Goal: Transaction & Acquisition: Book appointment/travel/reservation

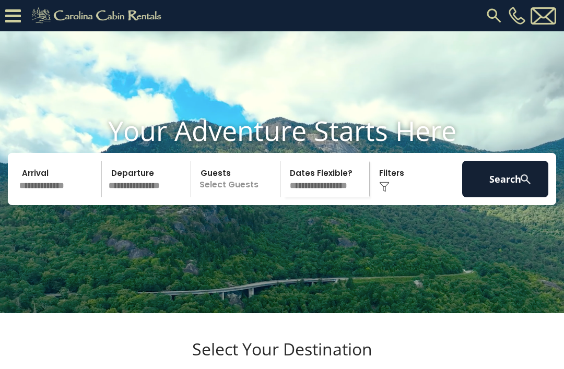
click at [493, 7] on img at bounding box center [493, 15] width 19 height 19
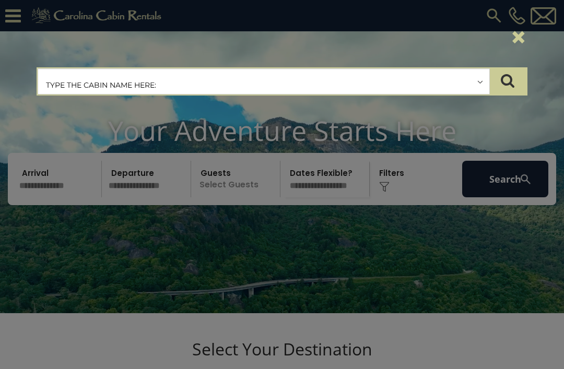
click at [393, 54] on div "×" at bounding box center [282, 38] width 506 height 44
click at [517, 36] on button "×" at bounding box center [518, 36] width 18 height 29
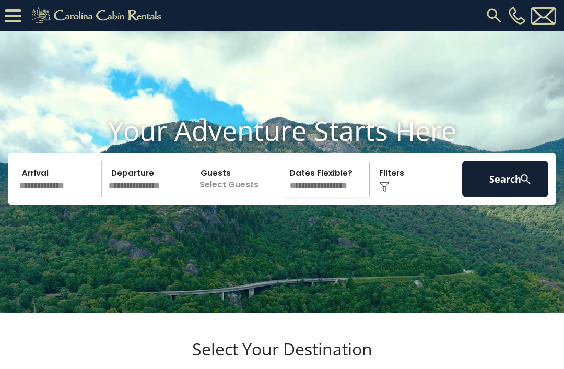
click at [7, 15] on icon at bounding box center [13, 16] width 16 height 18
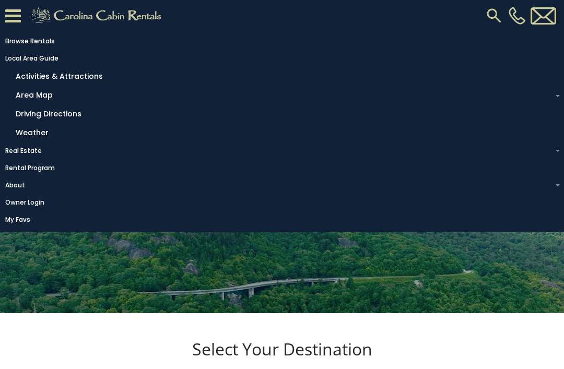
click at [40, 52] on link "Local Area Guide" at bounding box center [279, 58] width 558 height 15
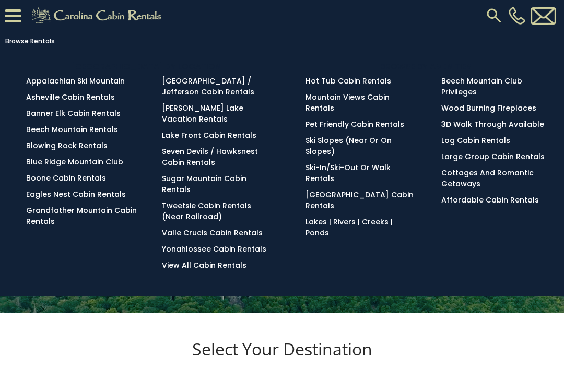
click at [193, 158] on link "Seven Devils / Hawksnest Cabin Rentals" at bounding box center [210, 156] width 96 height 21
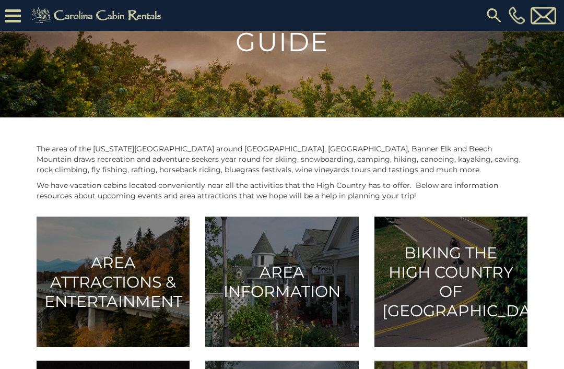
scroll to position [87, 0]
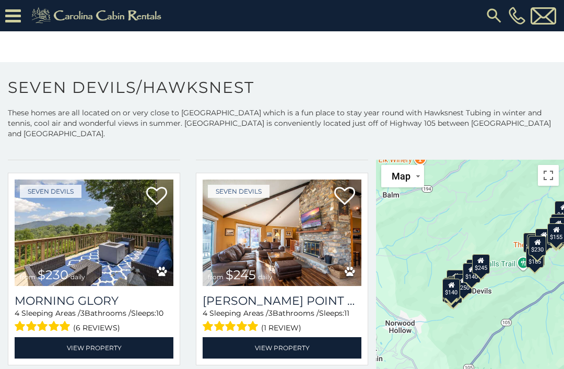
scroll to position [2084, 0]
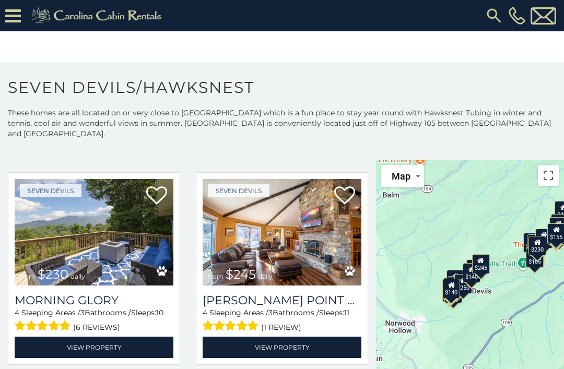
click at [100, 293] on h3 "Morning Glory" at bounding box center [94, 300] width 159 height 14
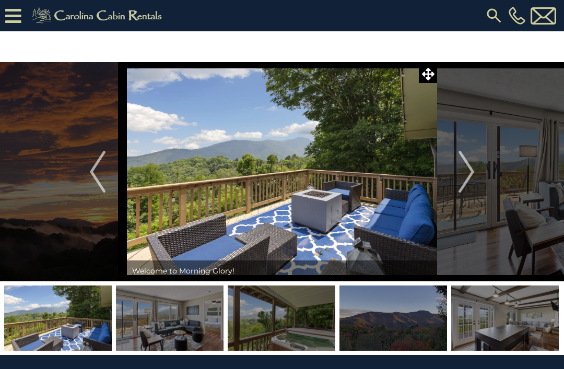
click at [463, 170] on img "Next" at bounding box center [466, 172] width 16 height 42
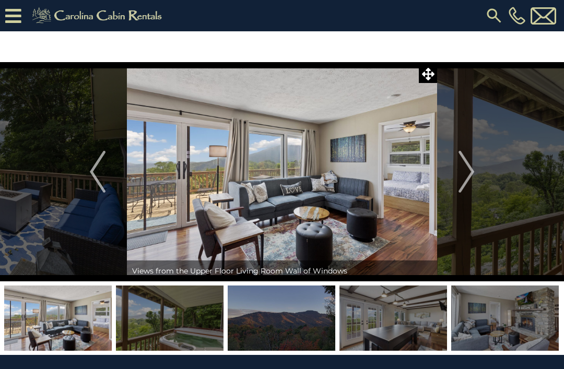
click at [470, 170] on img "Next" at bounding box center [466, 172] width 16 height 42
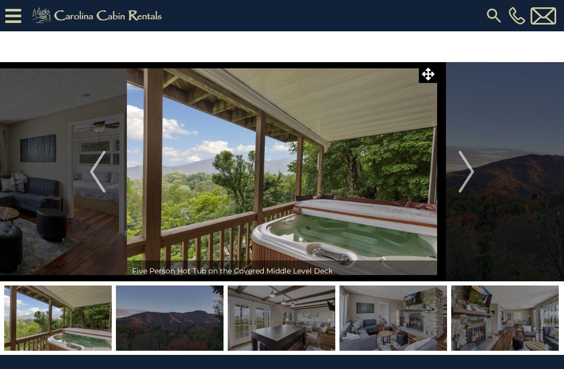
click at [92, 171] on img "Previous" at bounding box center [98, 172] width 16 height 42
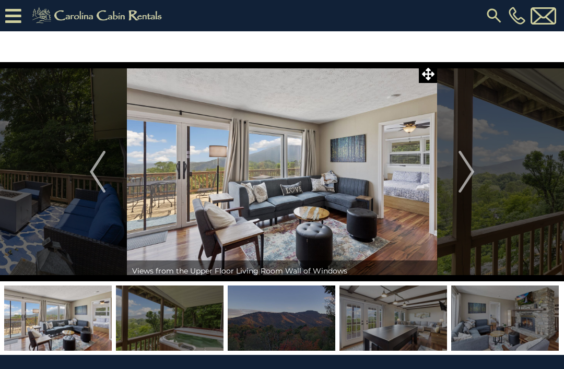
click at [98, 167] on img "Previous" at bounding box center [98, 172] width 16 height 42
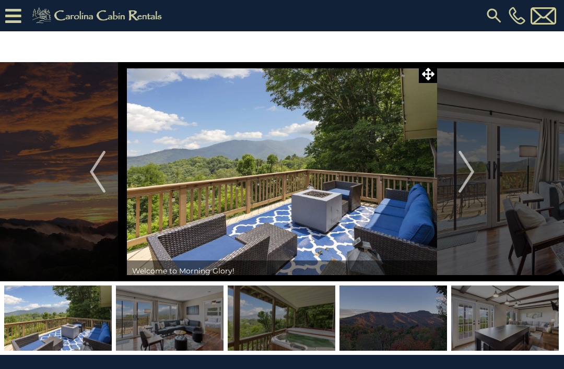
click at [63, 319] on img at bounding box center [57, 317] width 107 height 65
click at [422, 75] on icon at bounding box center [428, 74] width 13 height 13
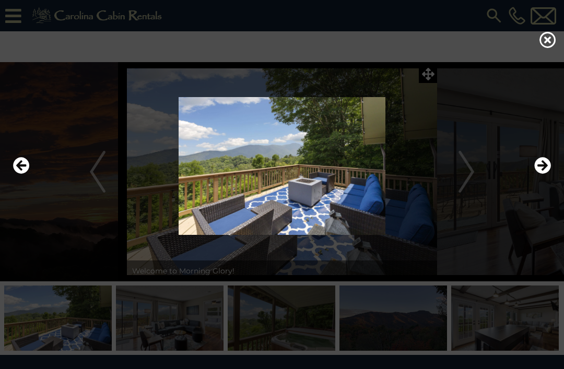
click at [348, 197] on img at bounding box center [281, 166] width 543 height 138
click at [23, 174] on icon "Previous" at bounding box center [21, 165] width 17 height 17
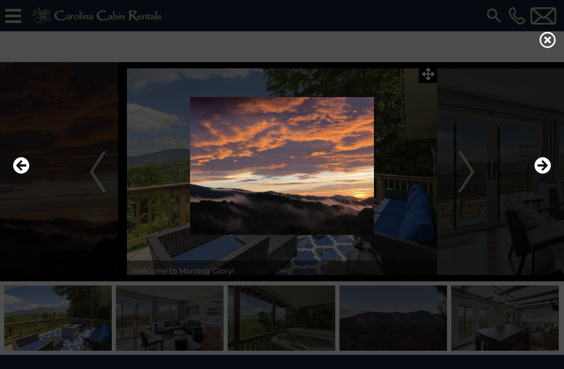
click at [68, 314] on div at bounding box center [282, 184] width 564 height 369
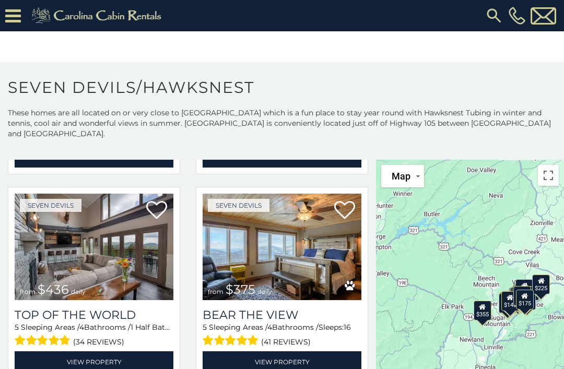
scroll to position [843, 0]
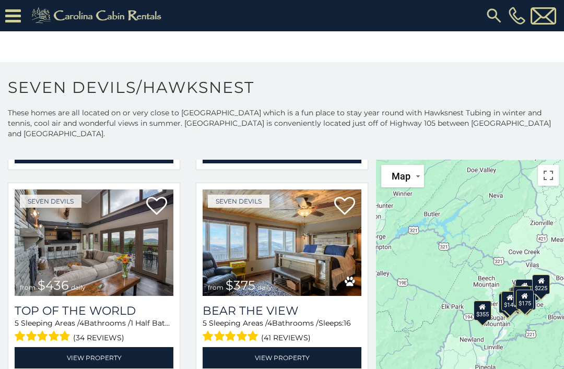
click at [323, 249] on img at bounding box center [281, 242] width 159 height 106
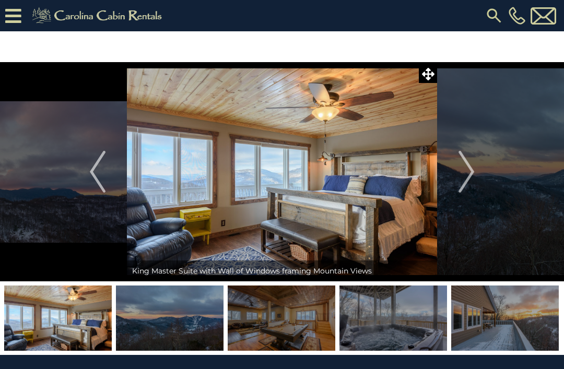
click at [466, 170] on img "Next" at bounding box center [466, 172] width 16 height 42
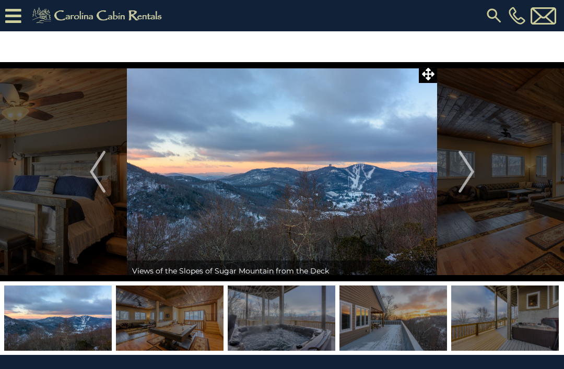
click at [471, 166] on img "Next" at bounding box center [466, 172] width 16 height 42
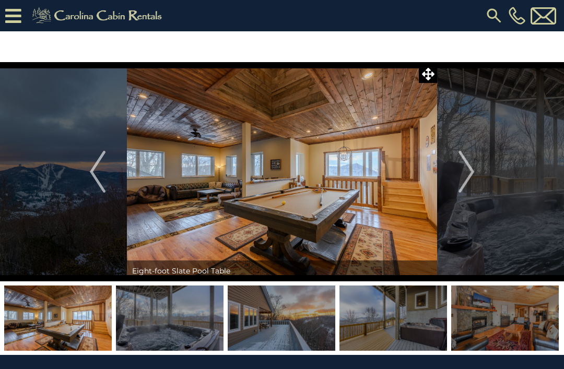
click at [468, 169] on img "Next" at bounding box center [466, 172] width 16 height 42
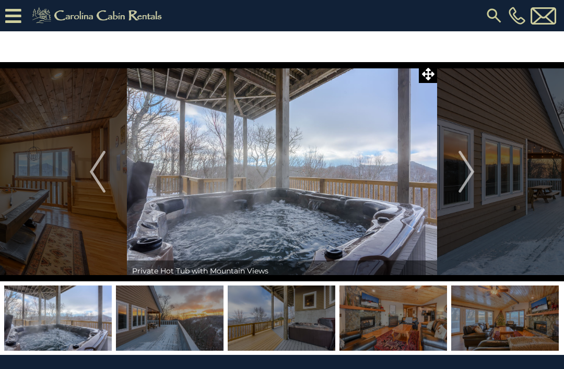
click at [466, 171] on img "Next" at bounding box center [466, 172] width 16 height 42
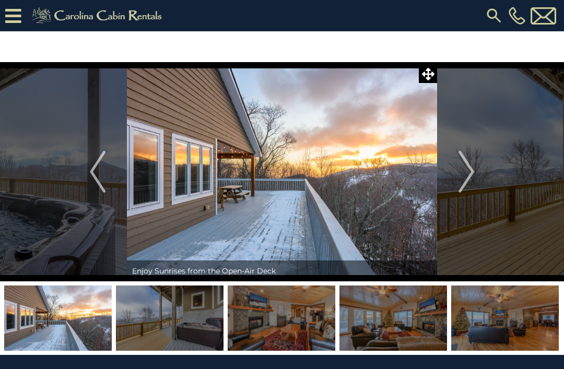
click at [460, 174] on img "Next" at bounding box center [466, 172] width 16 height 42
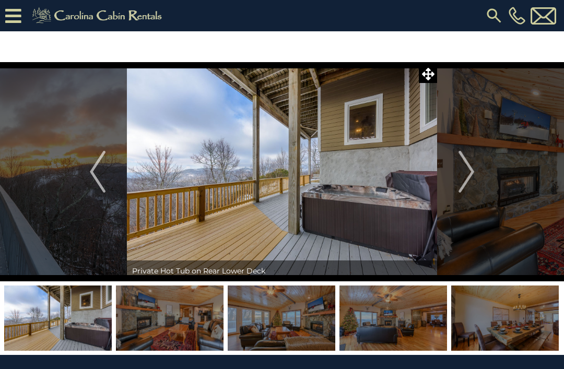
click at [471, 170] on img "Next" at bounding box center [466, 172] width 16 height 42
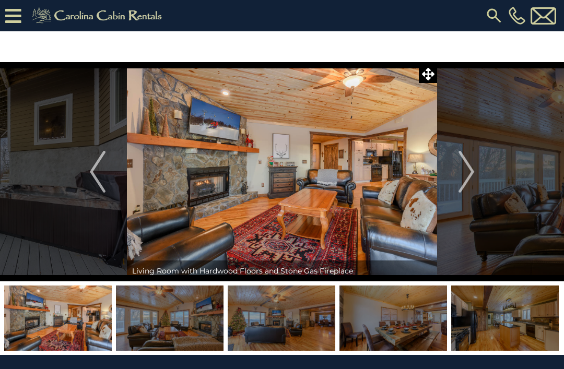
click at [464, 174] on img "Next" at bounding box center [466, 172] width 16 height 42
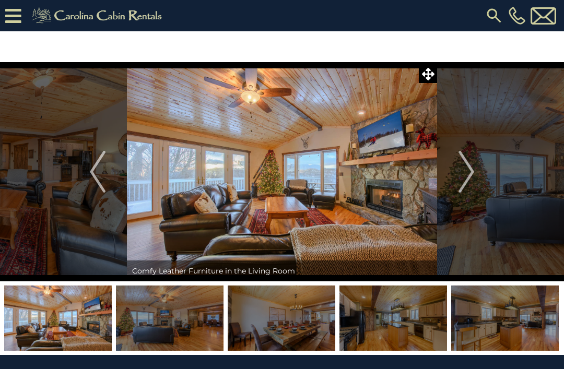
click at [471, 169] on img "Next" at bounding box center [466, 172] width 16 height 42
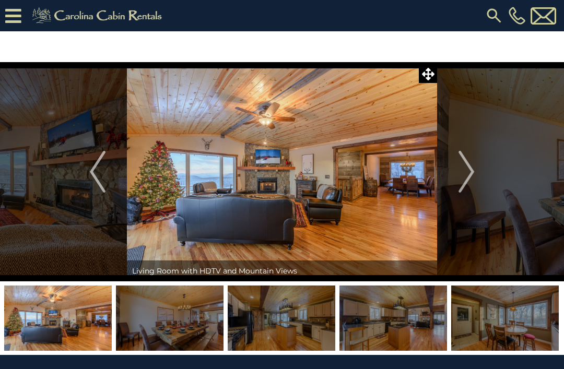
click at [458, 174] on img "Next" at bounding box center [466, 172] width 16 height 42
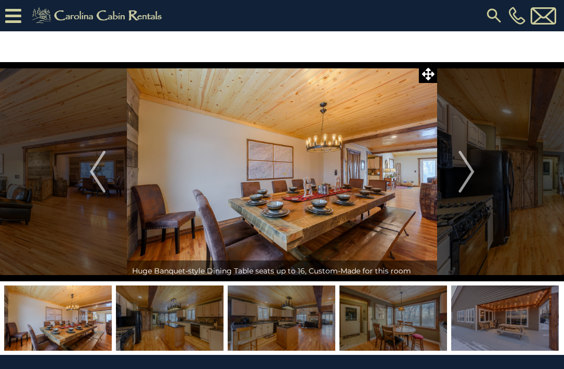
click at [452, 185] on button "Next" at bounding box center [466, 171] width 58 height 219
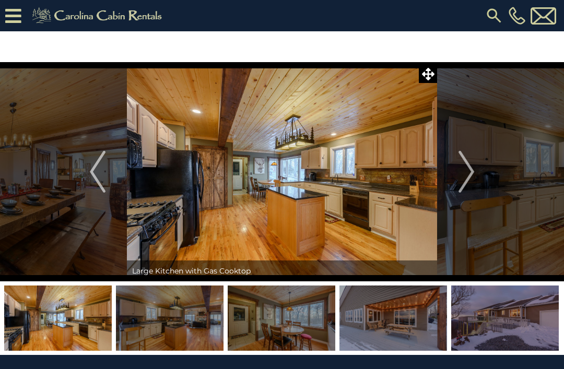
click at [461, 174] on img "Next" at bounding box center [466, 172] width 16 height 42
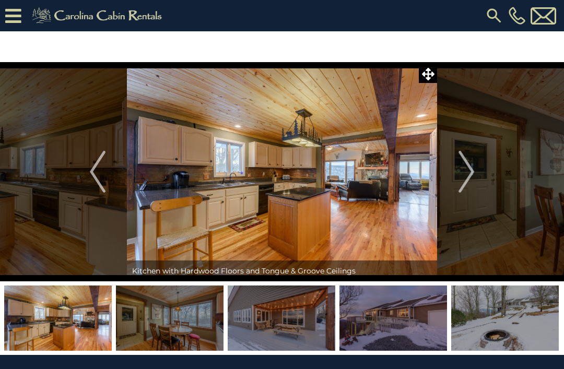
click at [464, 170] on img "Next" at bounding box center [466, 172] width 16 height 42
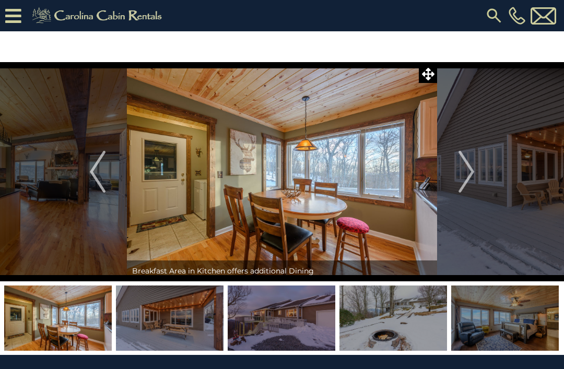
click at [464, 172] on img "Next" at bounding box center [466, 172] width 16 height 42
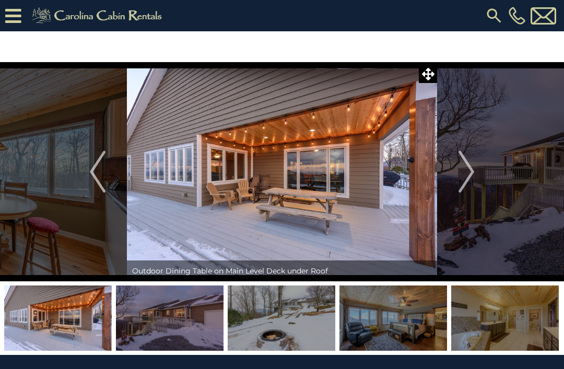
click at [468, 169] on img "Next" at bounding box center [466, 172] width 16 height 42
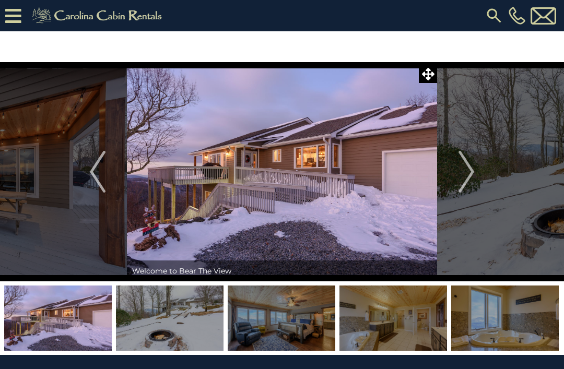
click at [461, 166] on img "Next" at bounding box center [466, 172] width 16 height 42
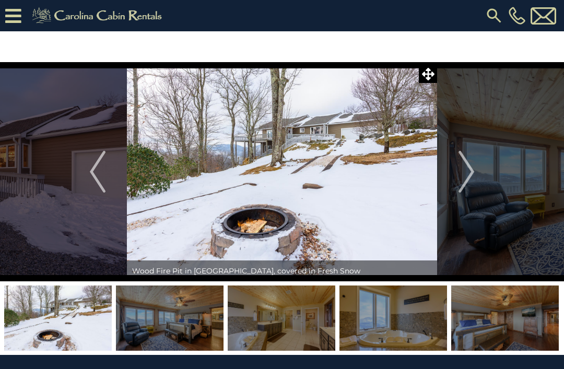
click at [468, 164] on img "Next" at bounding box center [466, 172] width 16 height 42
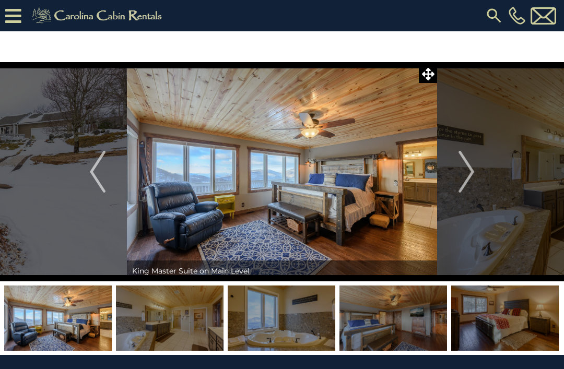
click at [461, 171] on img "Next" at bounding box center [466, 172] width 16 height 42
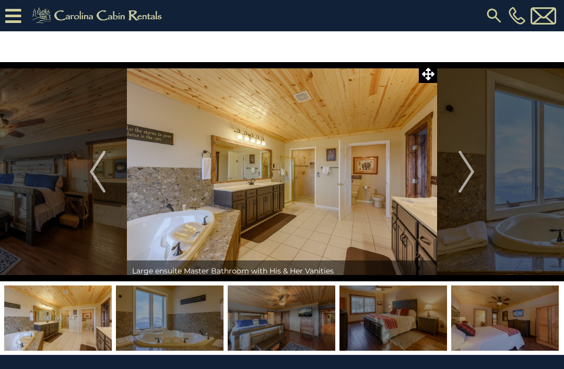
click at [471, 167] on img "Next" at bounding box center [466, 172] width 16 height 42
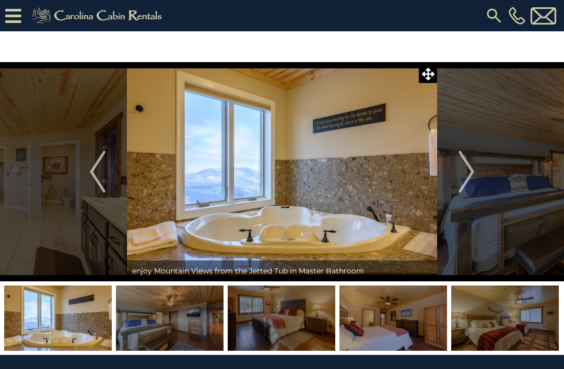
click at [465, 172] on img "Next" at bounding box center [466, 172] width 16 height 42
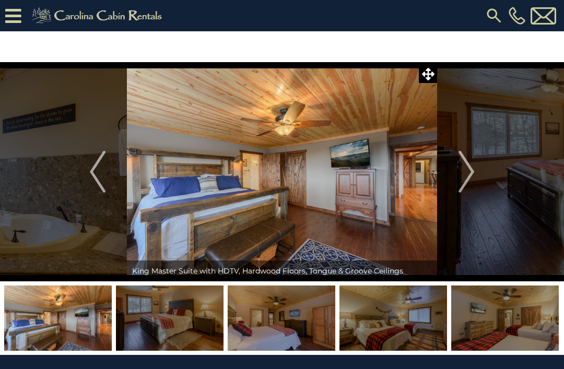
click at [92, 177] on img "Previous" at bounding box center [98, 172] width 16 height 42
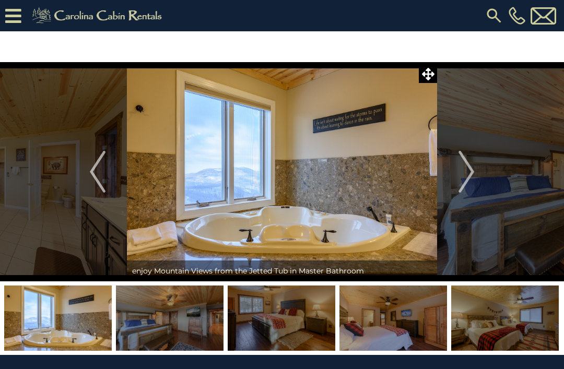
click at [104, 180] on img "Previous" at bounding box center [98, 172] width 16 height 42
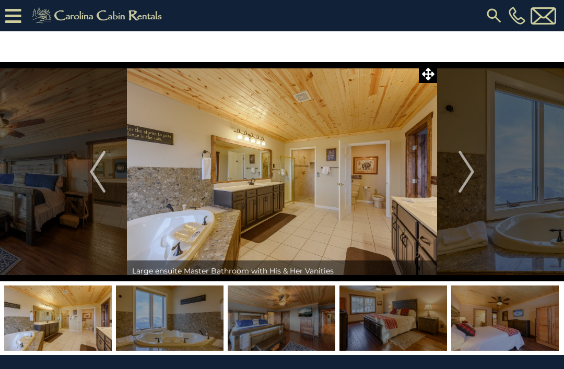
click at [105, 182] on img "Previous" at bounding box center [98, 172] width 16 height 42
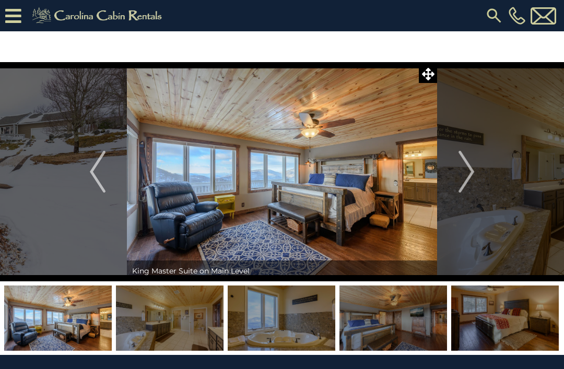
click at [468, 167] on img "Next" at bounding box center [466, 172] width 16 height 42
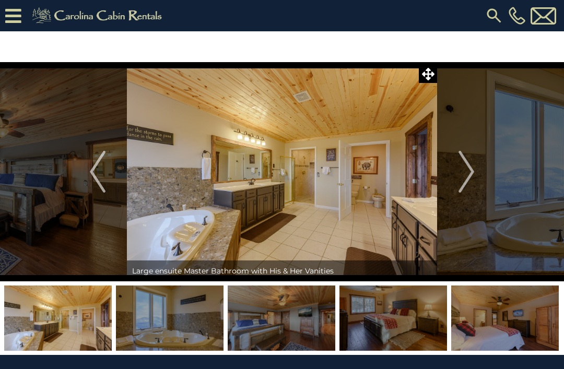
click at [466, 169] on img "Next" at bounding box center [466, 172] width 16 height 42
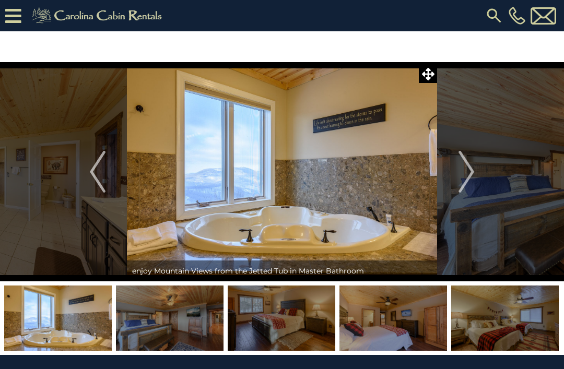
click at [463, 175] on img "Next" at bounding box center [466, 172] width 16 height 42
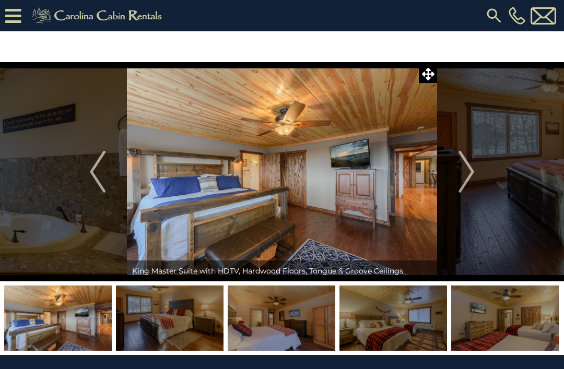
click at [469, 172] on img "Next" at bounding box center [466, 172] width 16 height 42
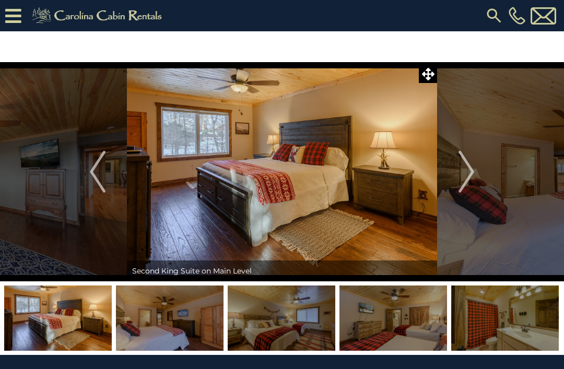
click at [471, 169] on img "Next" at bounding box center [466, 172] width 16 height 42
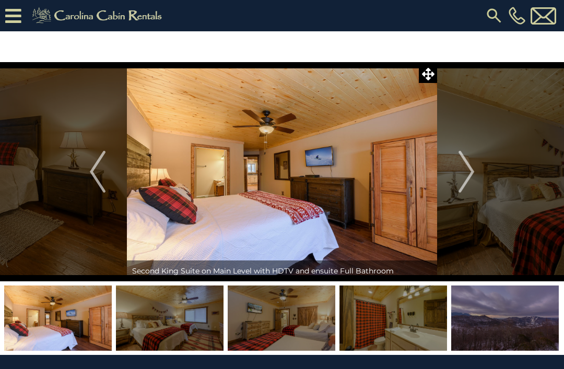
click at [463, 174] on img "Next" at bounding box center [466, 172] width 16 height 42
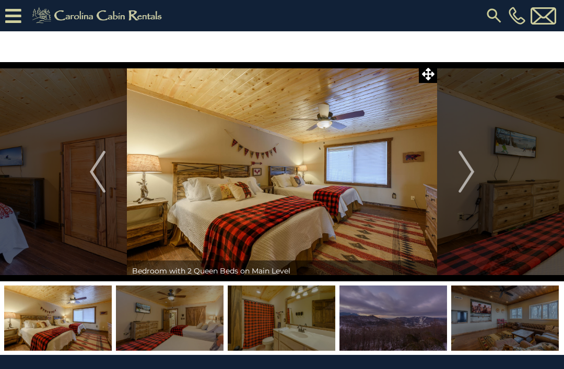
click at [473, 164] on img "Next" at bounding box center [466, 172] width 16 height 42
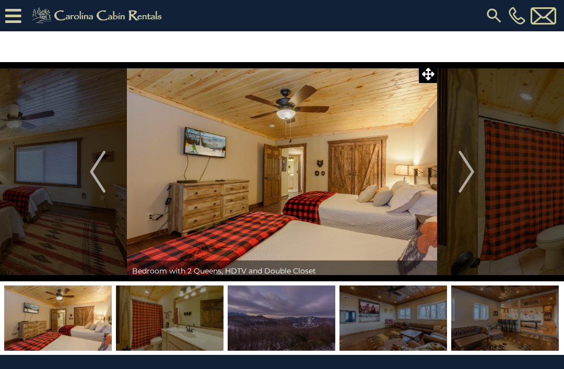
click at [465, 175] on img "Next" at bounding box center [466, 172] width 16 height 42
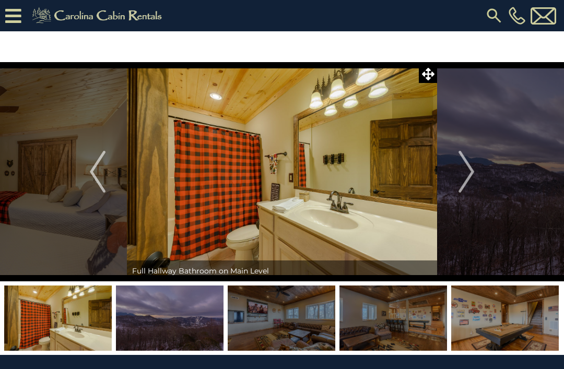
click at [468, 174] on img "Next" at bounding box center [466, 172] width 16 height 42
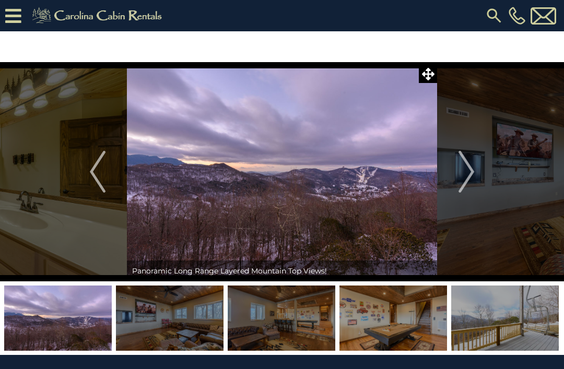
click at [461, 176] on img "Next" at bounding box center [466, 172] width 16 height 42
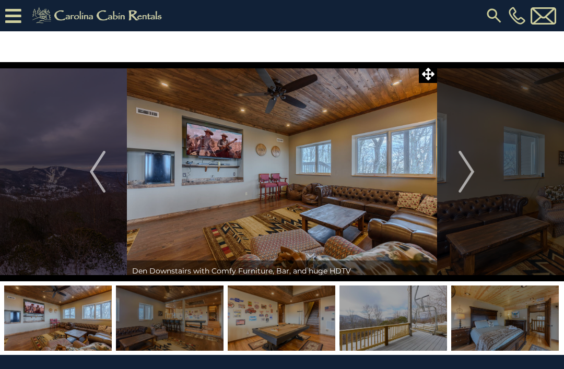
click at [464, 175] on img "Next" at bounding box center [466, 172] width 16 height 42
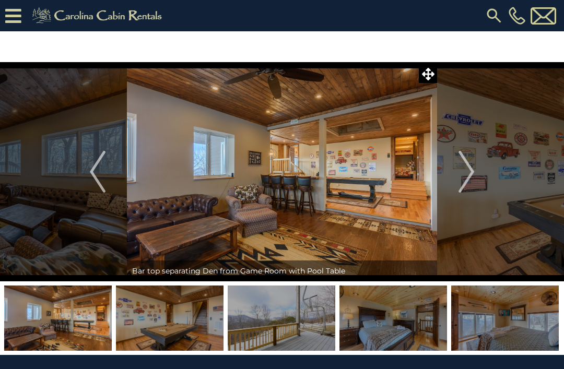
click at [465, 172] on img "Next" at bounding box center [466, 172] width 16 height 42
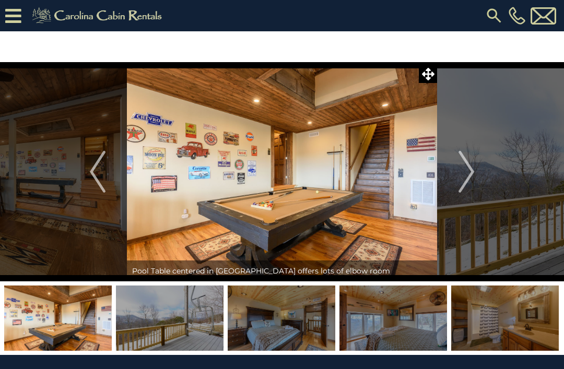
click at [461, 166] on img "Next" at bounding box center [466, 172] width 16 height 42
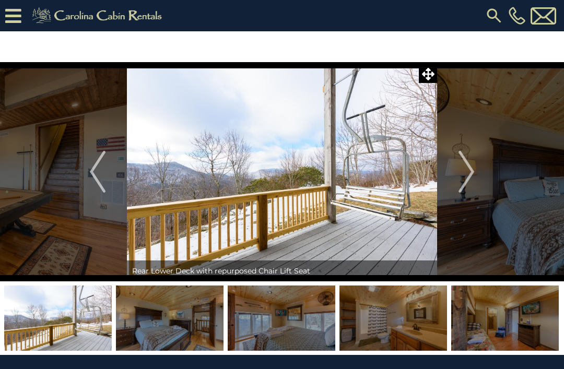
click at [467, 168] on img "Next" at bounding box center [466, 172] width 16 height 42
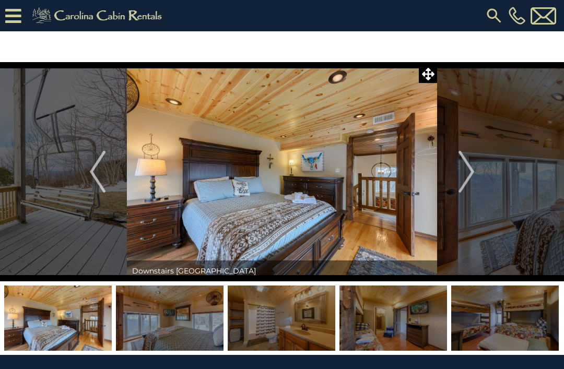
click at [471, 175] on img "Next" at bounding box center [466, 172] width 16 height 42
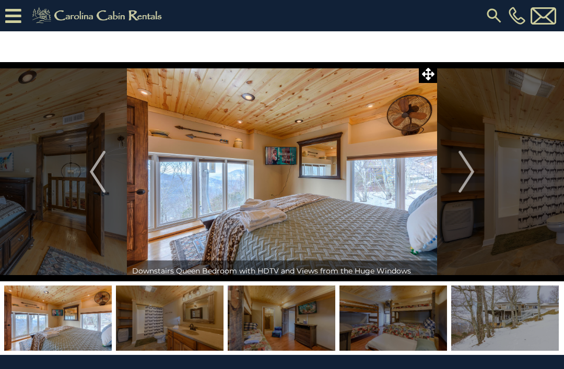
click at [468, 170] on img "Next" at bounding box center [466, 172] width 16 height 42
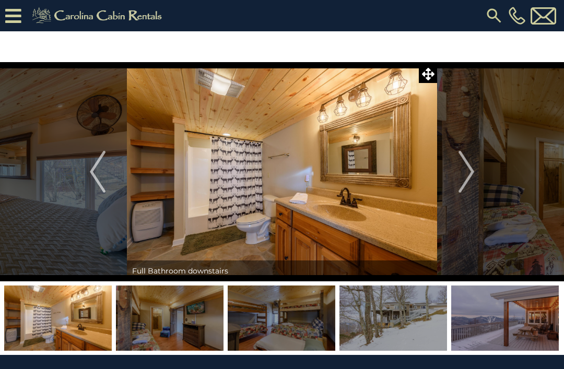
click at [461, 174] on img "Next" at bounding box center [466, 172] width 16 height 42
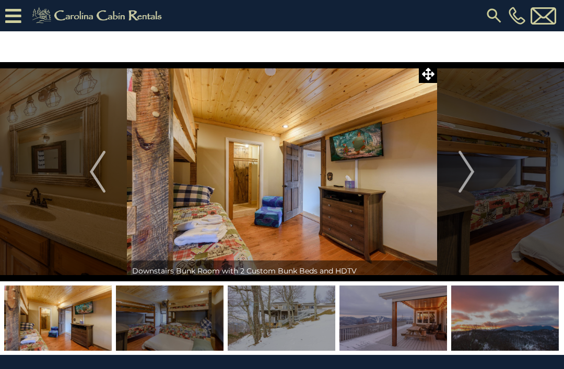
click at [465, 165] on img "Next" at bounding box center [466, 172] width 16 height 42
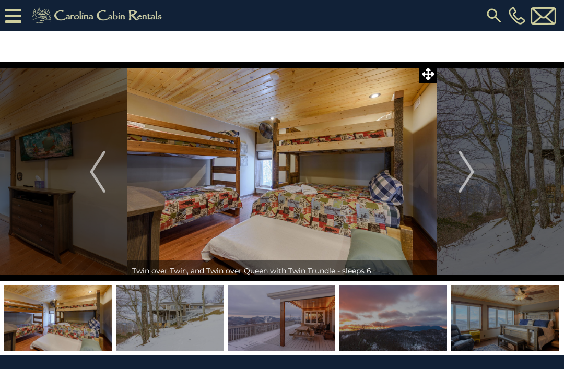
click at [462, 170] on img "Next" at bounding box center [466, 172] width 16 height 42
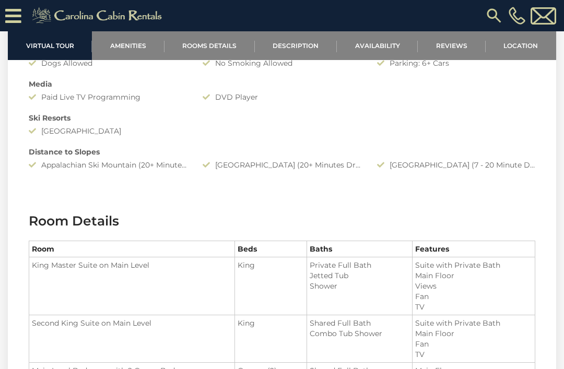
scroll to position [961, 0]
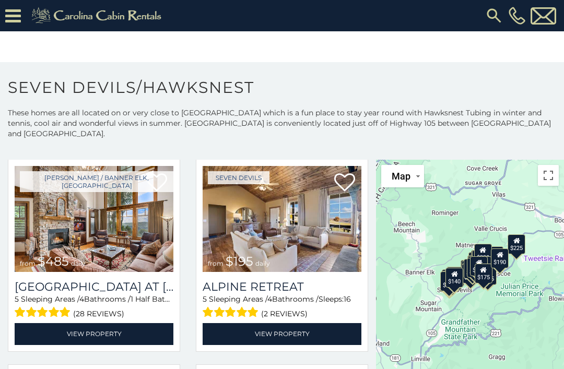
scroll to position [253, 0]
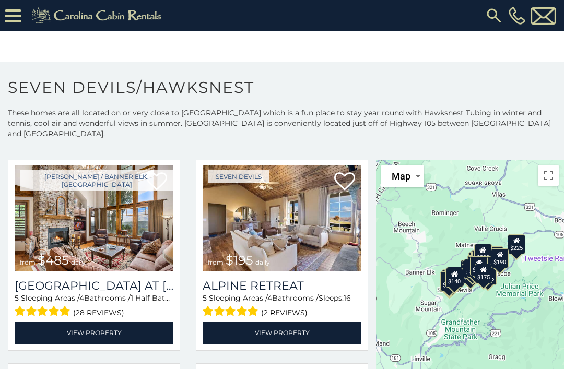
click at [284, 279] on h3 "Alpine Retreat" at bounding box center [281, 286] width 159 height 14
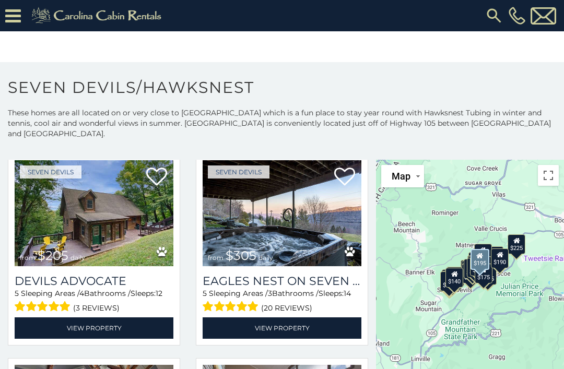
scroll to position [465, 0]
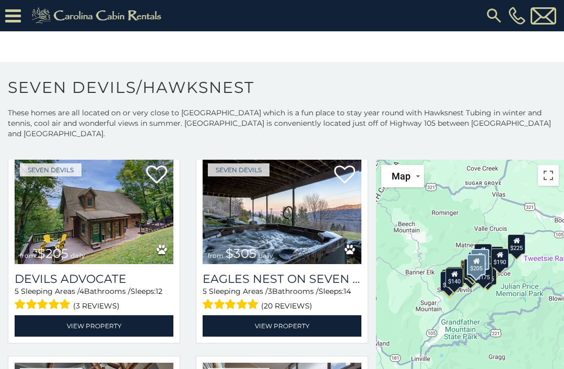
click at [97, 272] on h3 "Devils Advocate" at bounding box center [94, 279] width 159 height 14
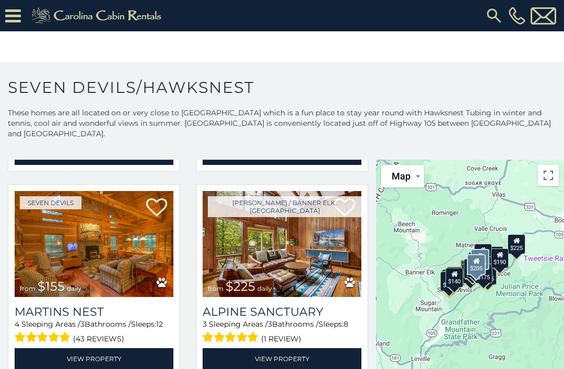
scroll to position [2688, 0]
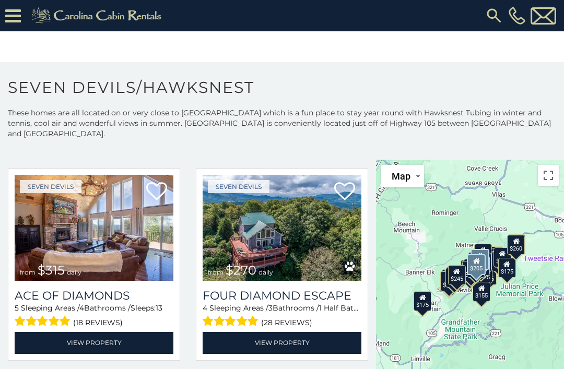
scroll to position [1476, 0]
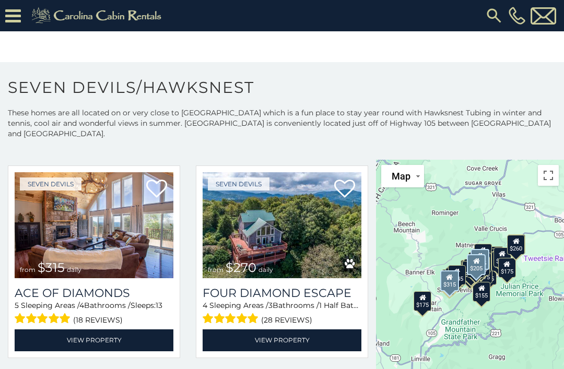
click at [114, 286] on h3 "Ace of Diamonds" at bounding box center [94, 293] width 159 height 14
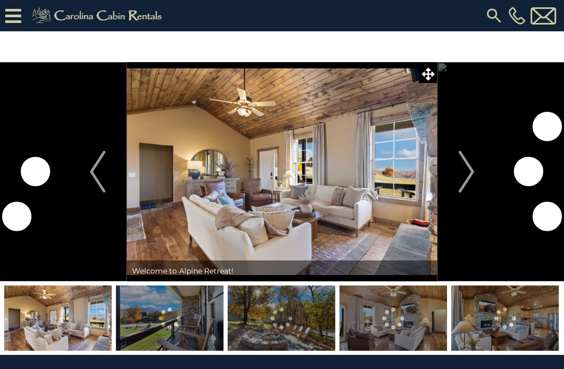
click at [468, 170] on img "Next" at bounding box center [466, 172] width 16 height 42
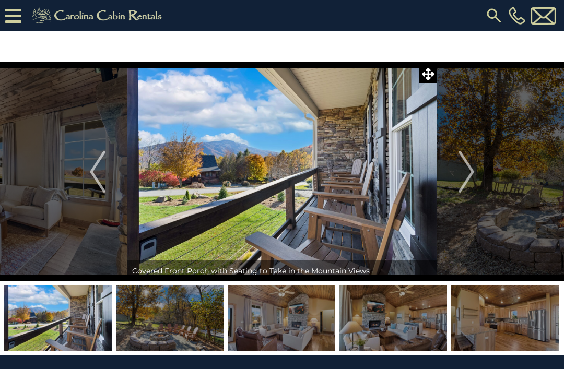
click at [469, 178] on img "Next" at bounding box center [466, 172] width 16 height 42
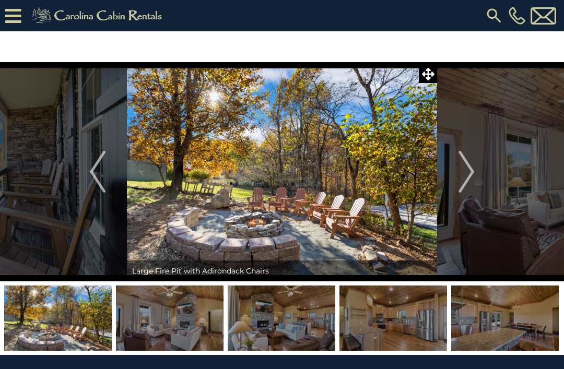
click at [469, 178] on img "Next" at bounding box center [466, 172] width 16 height 42
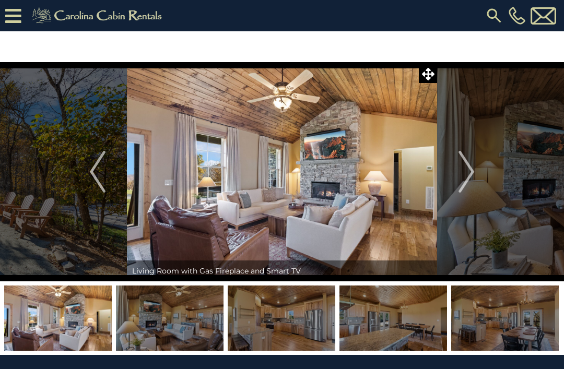
click at [469, 177] on img "Next" at bounding box center [466, 172] width 16 height 42
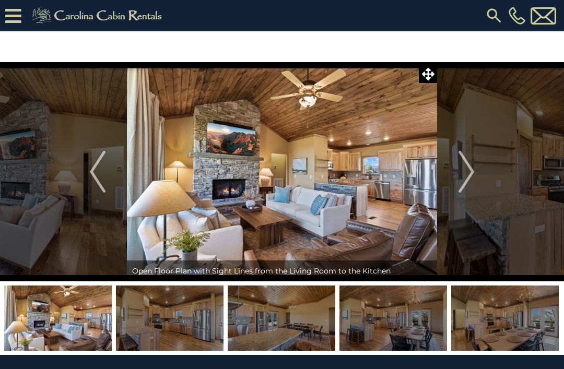
click at [462, 174] on img "Next" at bounding box center [466, 172] width 16 height 42
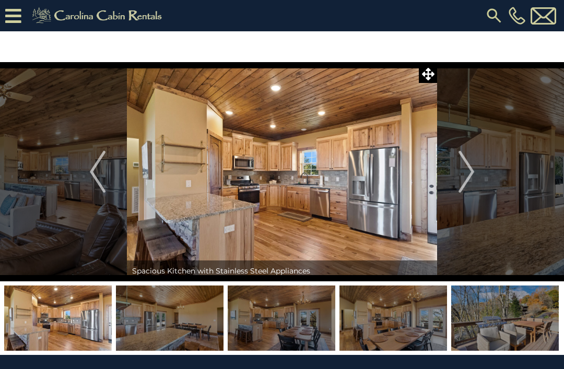
click at [458, 178] on img "Next" at bounding box center [466, 172] width 16 height 42
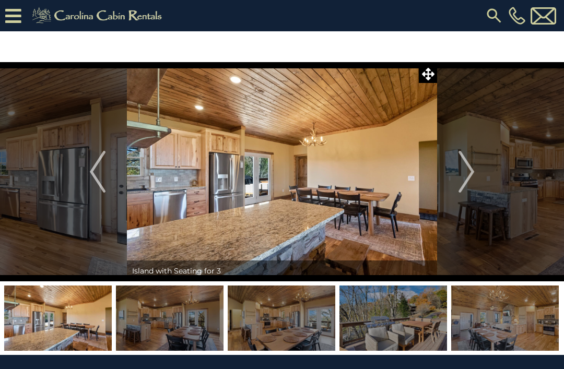
click at [459, 177] on img "Next" at bounding box center [466, 172] width 16 height 42
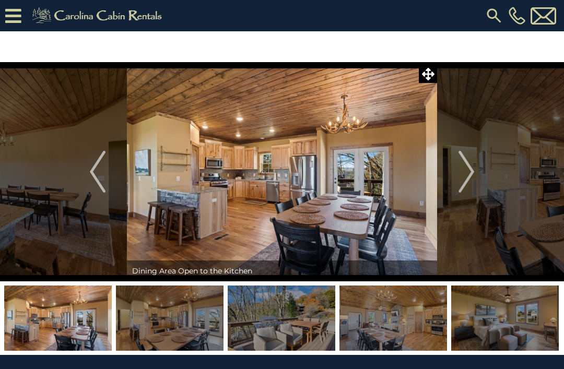
click at [460, 182] on img "Next" at bounding box center [466, 172] width 16 height 42
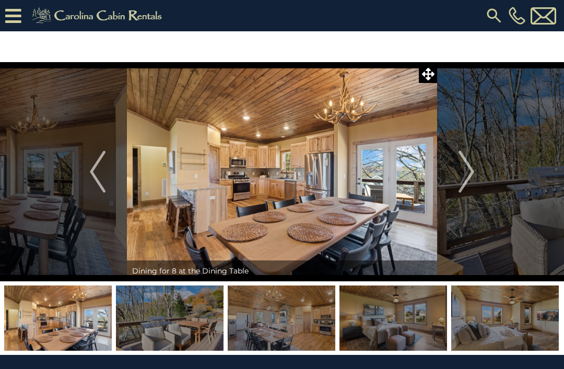
click at [465, 184] on img "Next" at bounding box center [466, 172] width 16 height 42
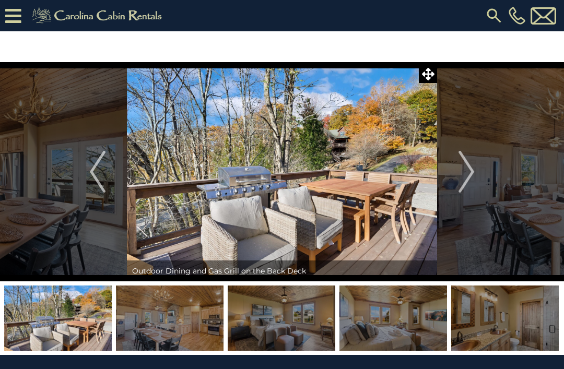
click at [468, 176] on img "Next" at bounding box center [466, 172] width 16 height 42
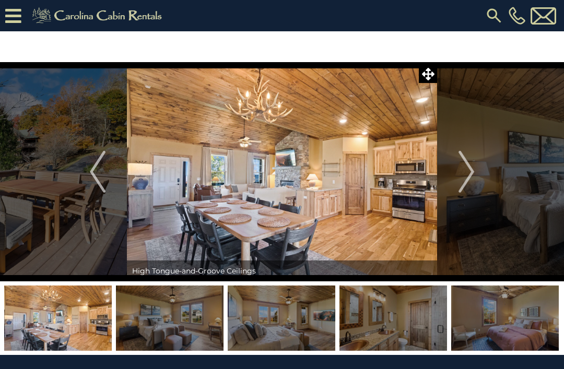
click at [465, 181] on img "Next" at bounding box center [466, 172] width 16 height 42
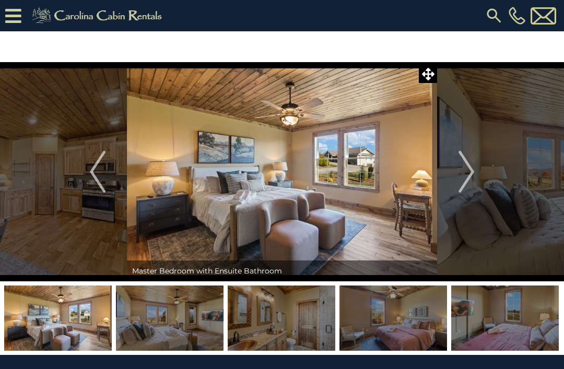
click at [462, 181] on img "Next" at bounding box center [466, 172] width 16 height 42
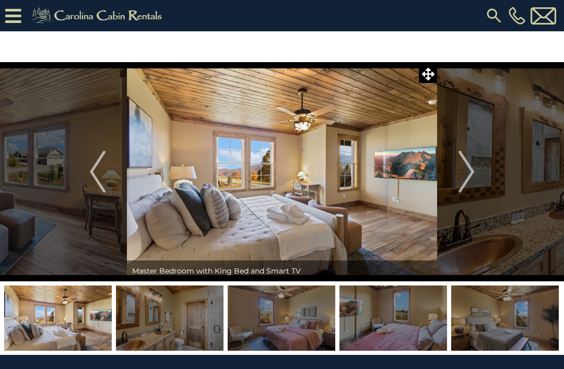
click at [98, 180] on img "Previous" at bounding box center [98, 172] width 16 height 42
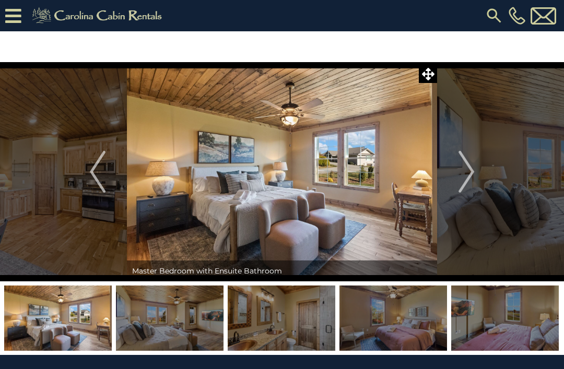
click at [474, 174] on img "Next" at bounding box center [466, 172] width 16 height 42
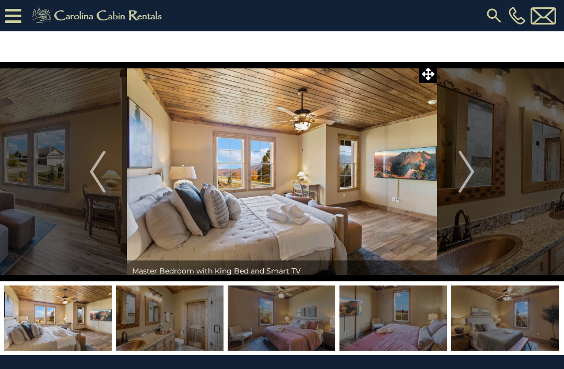
click at [466, 175] on img "Next" at bounding box center [466, 172] width 16 height 42
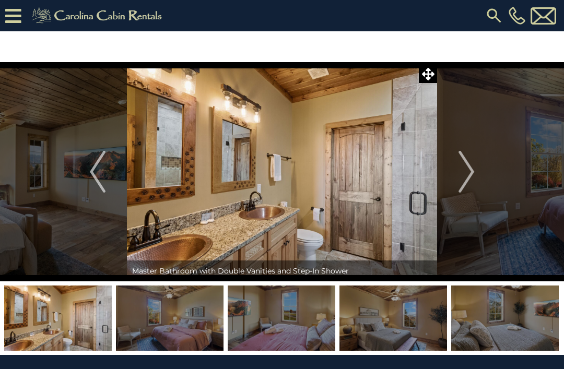
click at [458, 183] on img "Next" at bounding box center [466, 172] width 16 height 42
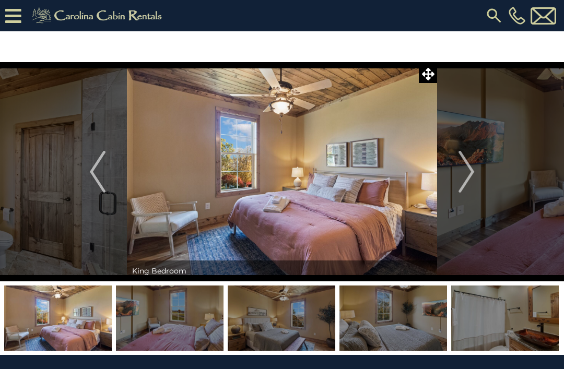
click at [453, 185] on button "Next" at bounding box center [466, 171] width 58 height 219
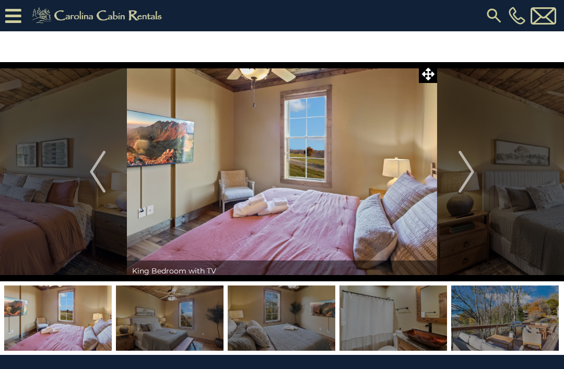
click at [457, 186] on button "Next" at bounding box center [466, 171] width 58 height 219
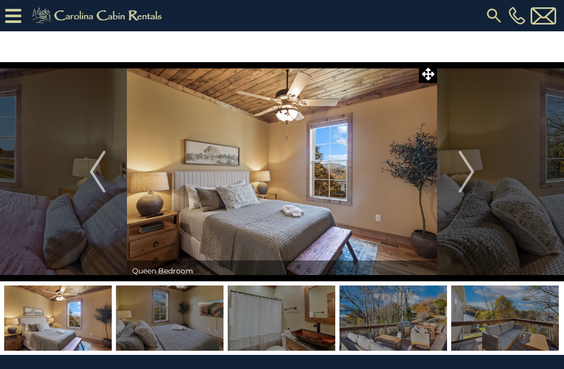
click at [459, 185] on img "Next" at bounding box center [466, 172] width 16 height 42
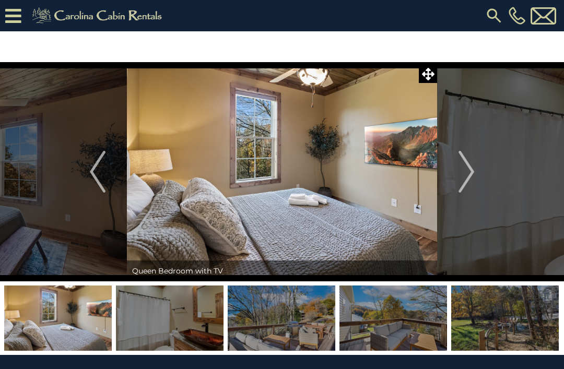
click at [468, 175] on img "Next" at bounding box center [466, 172] width 16 height 42
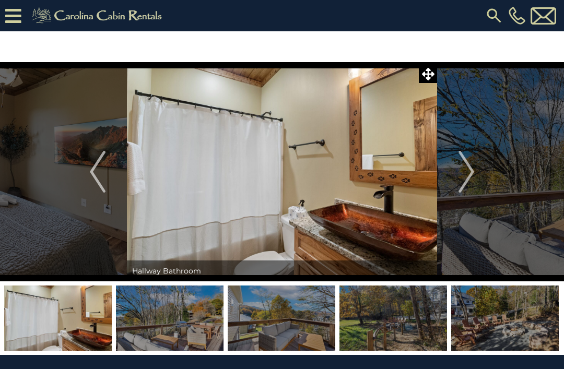
click at [456, 185] on button "Next" at bounding box center [466, 171] width 58 height 219
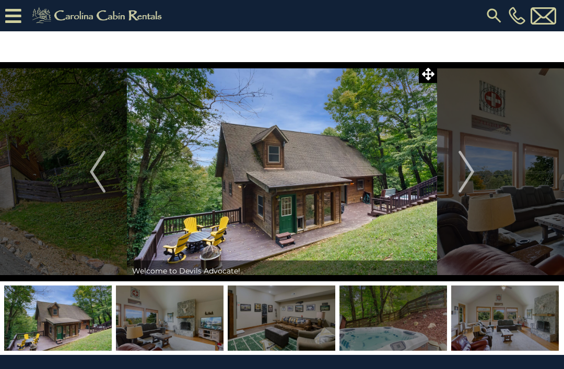
click at [465, 168] on img "Next" at bounding box center [466, 172] width 16 height 42
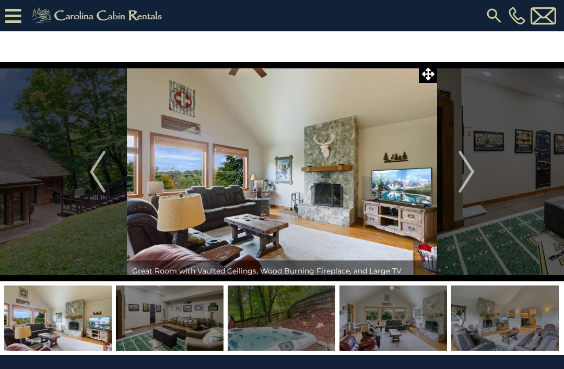
click at [464, 173] on img "Next" at bounding box center [466, 172] width 16 height 42
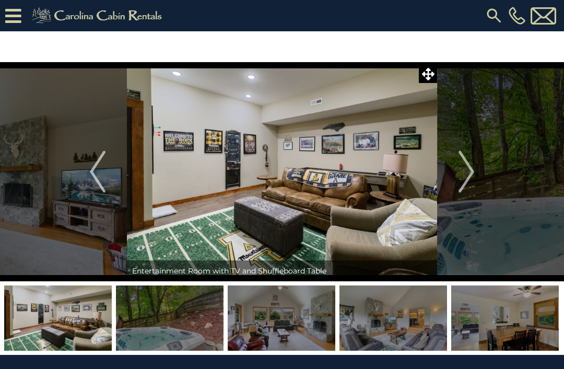
click at [463, 175] on img "Next" at bounding box center [466, 172] width 16 height 42
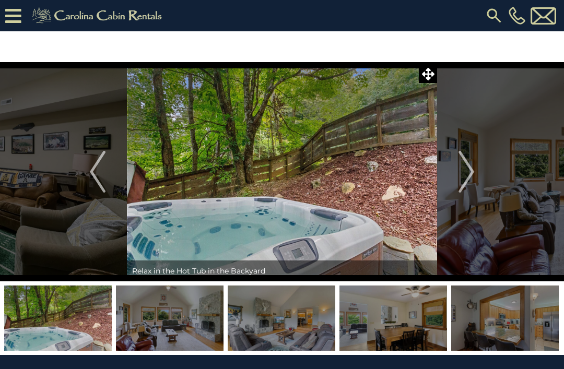
click at [465, 174] on img "Next" at bounding box center [466, 172] width 16 height 42
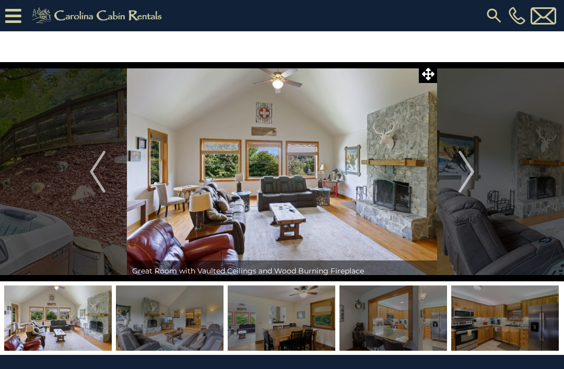
click at [469, 174] on img "Next" at bounding box center [466, 172] width 16 height 42
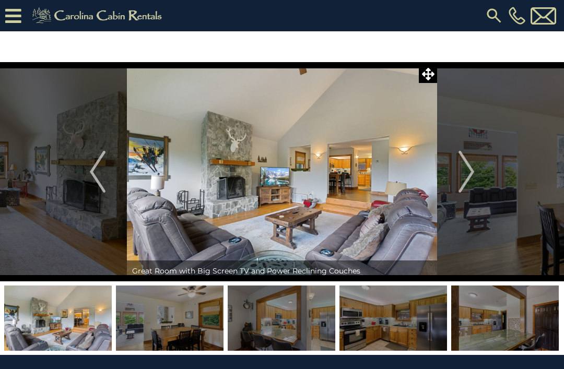
click at [465, 174] on img "Next" at bounding box center [466, 172] width 16 height 42
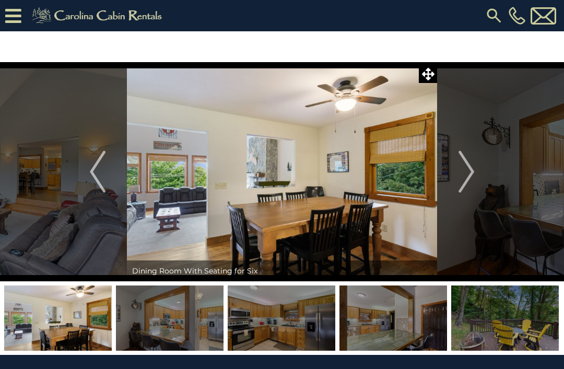
click at [471, 172] on img "Next" at bounding box center [466, 172] width 16 height 42
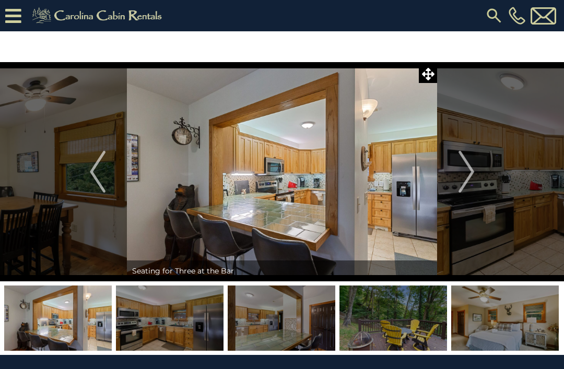
click at [465, 174] on img "Next" at bounding box center [466, 172] width 16 height 42
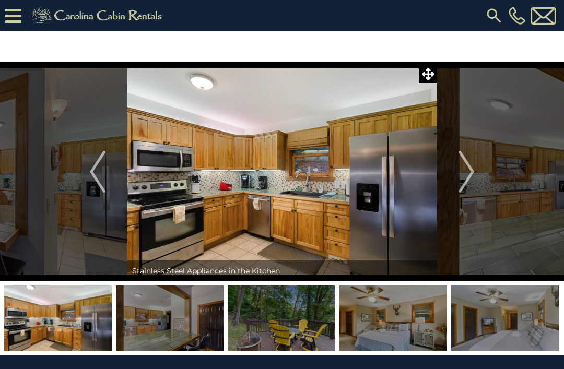
click at [467, 176] on img "Next" at bounding box center [466, 172] width 16 height 42
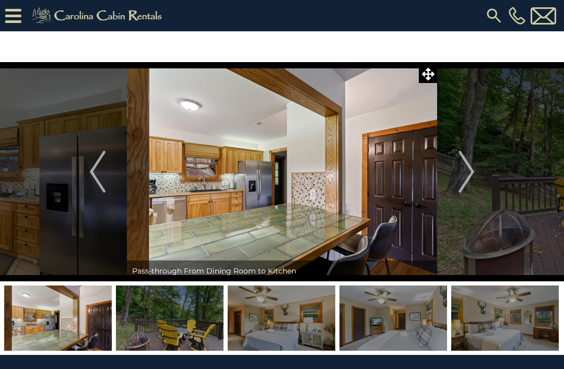
click at [471, 174] on img "Next" at bounding box center [466, 172] width 16 height 42
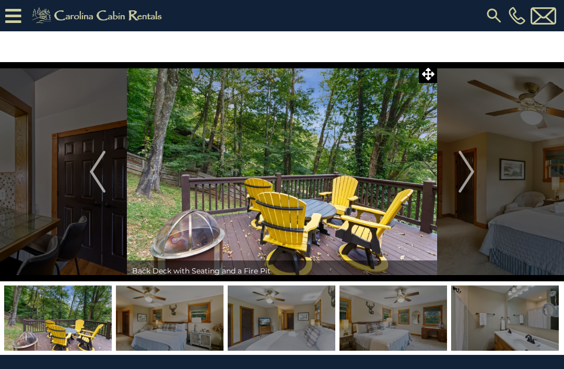
click at [464, 176] on img "Next" at bounding box center [466, 172] width 16 height 42
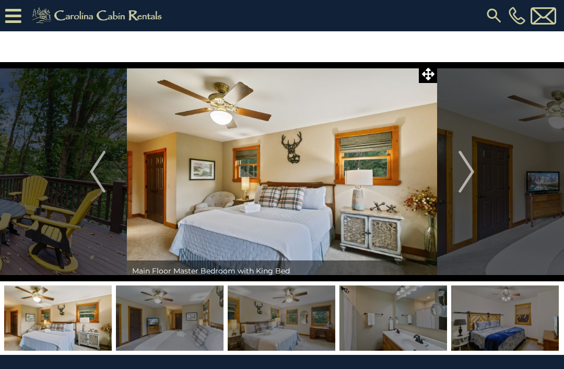
click at [461, 181] on img "Next" at bounding box center [466, 172] width 16 height 42
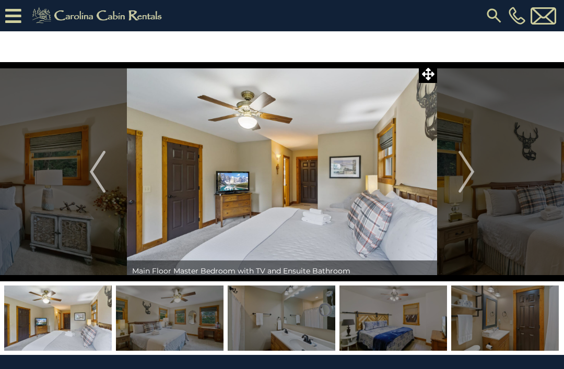
click at [459, 183] on img "Next" at bounding box center [466, 172] width 16 height 42
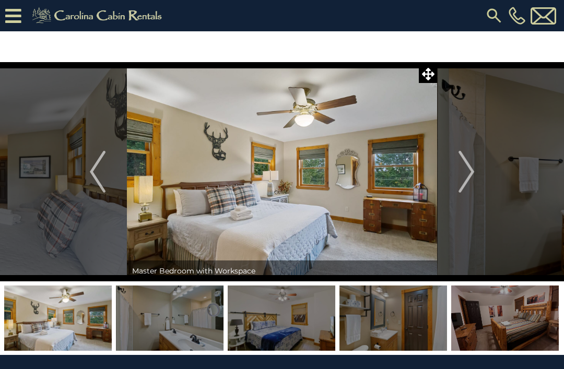
click at [467, 178] on img "Next" at bounding box center [466, 172] width 16 height 42
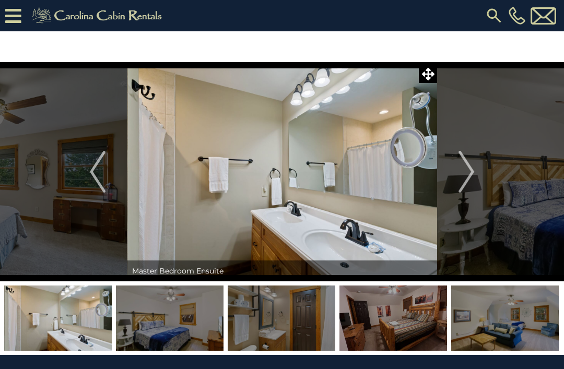
click at [456, 182] on button "Next" at bounding box center [466, 171] width 58 height 219
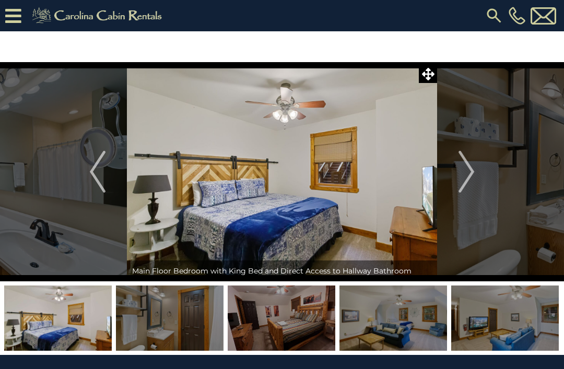
click at [465, 182] on img "Next" at bounding box center [466, 172] width 16 height 42
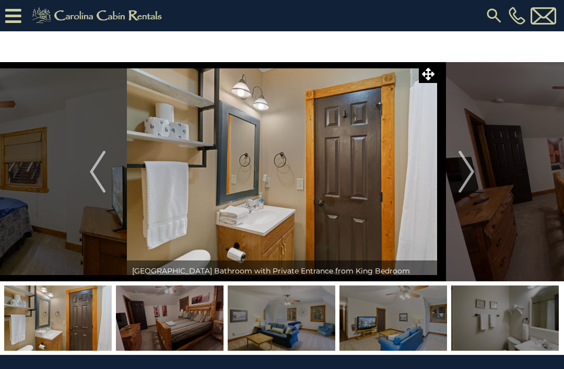
click at [465, 187] on img "Next" at bounding box center [466, 172] width 16 height 42
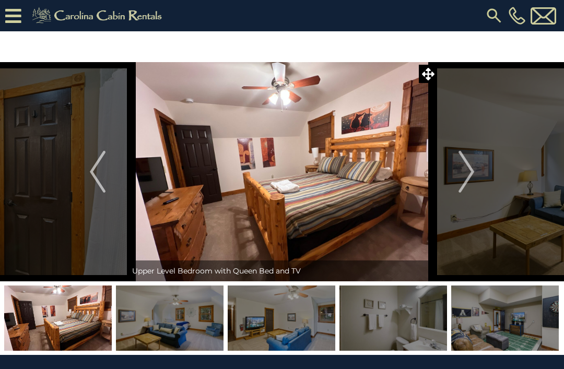
click at [466, 185] on img "Next" at bounding box center [466, 172] width 16 height 42
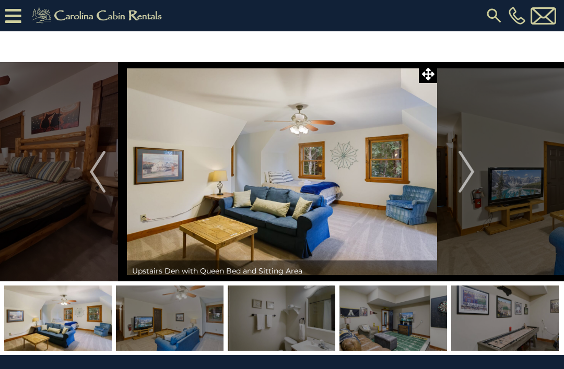
click at [459, 184] on img "Next" at bounding box center [466, 172] width 16 height 42
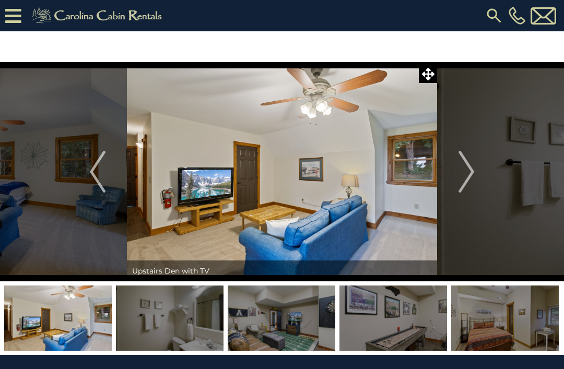
click at [463, 179] on img "Next" at bounding box center [466, 172] width 16 height 42
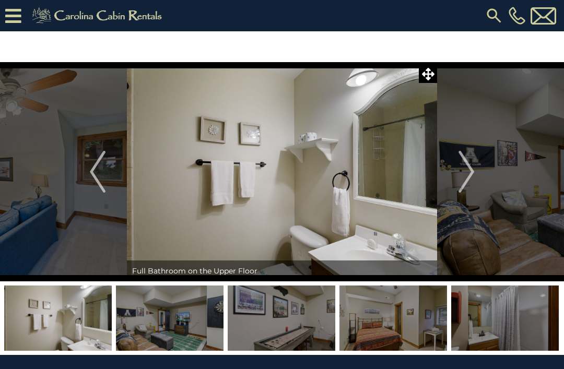
click at [464, 180] on img "Next" at bounding box center [466, 172] width 16 height 42
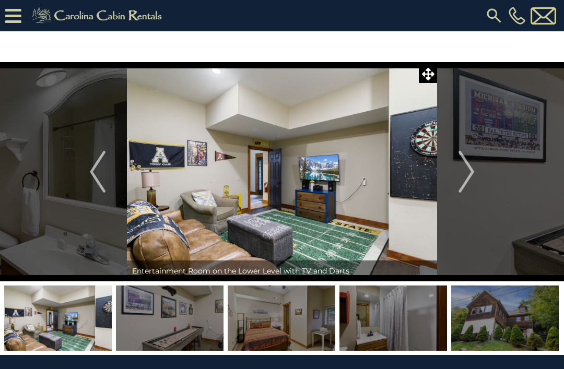
click at [475, 173] on button "Next" at bounding box center [466, 171] width 58 height 219
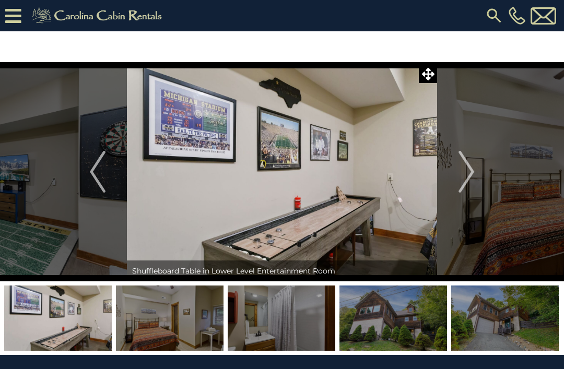
click at [473, 180] on img "Next" at bounding box center [466, 172] width 16 height 42
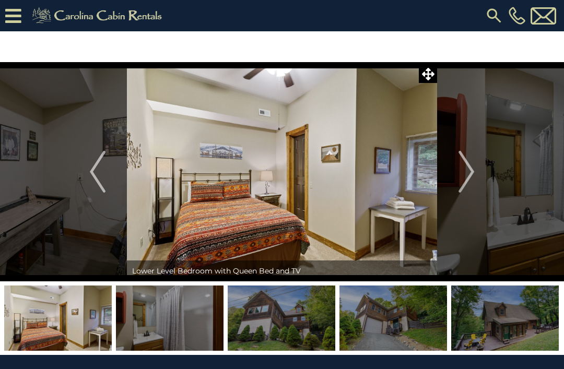
click at [471, 183] on img "Next" at bounding box center [466, 172] width 16 height 42
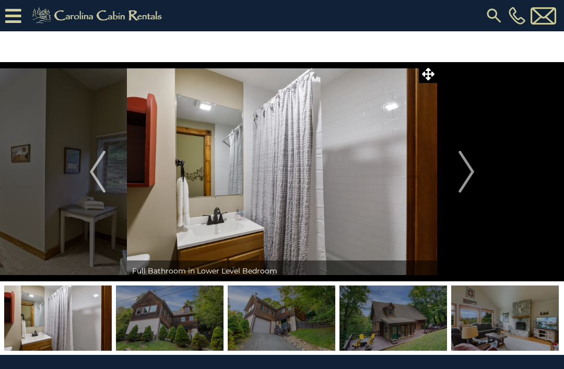
click at [466, 189] on img "Next" at bounding box center [466, 172] width 16 height 42
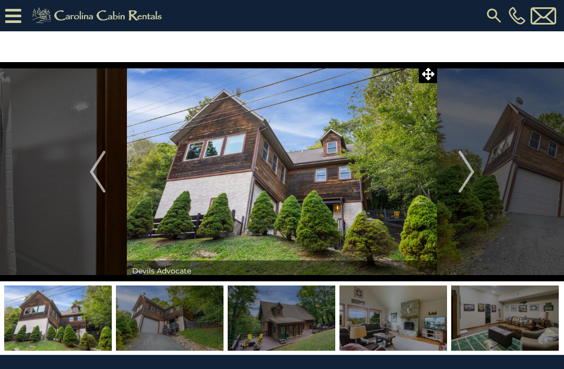
click at [467, 180] on img "Next" at bounding box center [466, 172] width 16 height 42
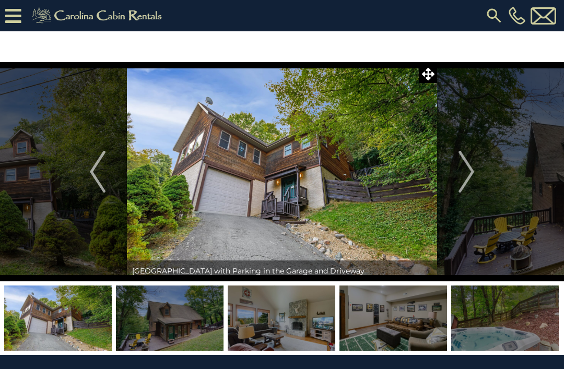
click at [467, 181] on img "Next" at bounding box center [466, 172] width 16 height 42
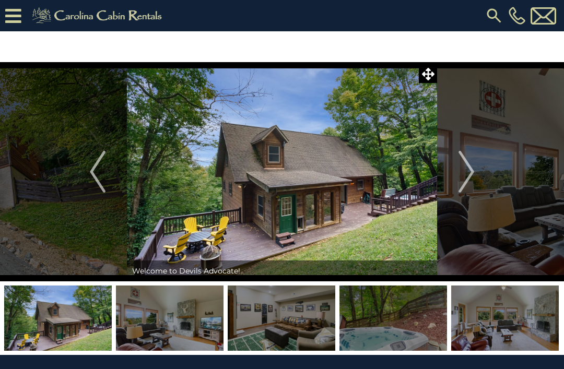
click at [98, 159] on img "Previous" at bounding box center [98, 172] width 16 height 42
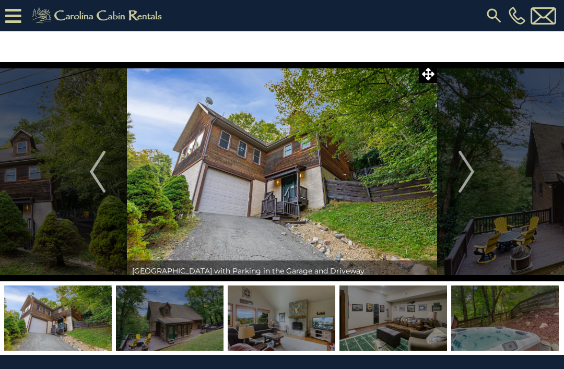
click at [473, 170] on img "Next" at bounding box center [466, 172] width 16 height 42
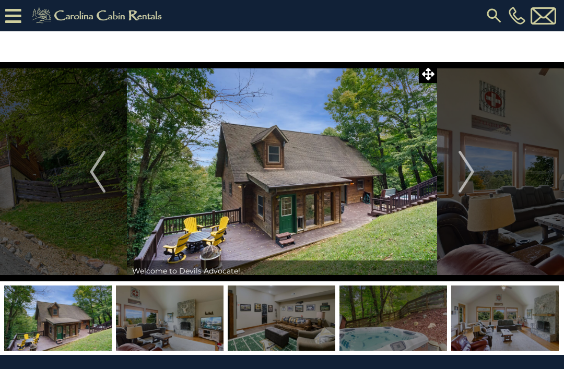
click at [469, 166] on img "Next" at bounding box center [466, 172] width 16 height 42
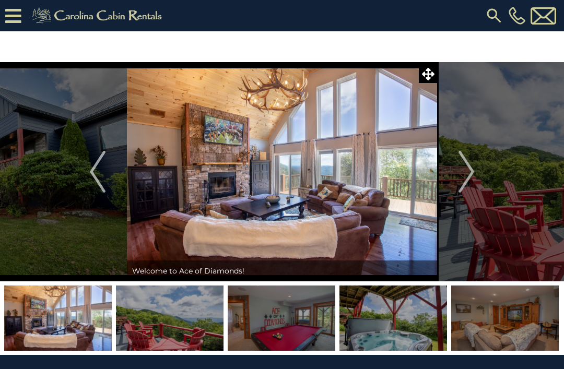
click at [472, 173] on img "Next" at bounding box center [466, 172] width 16 height 42
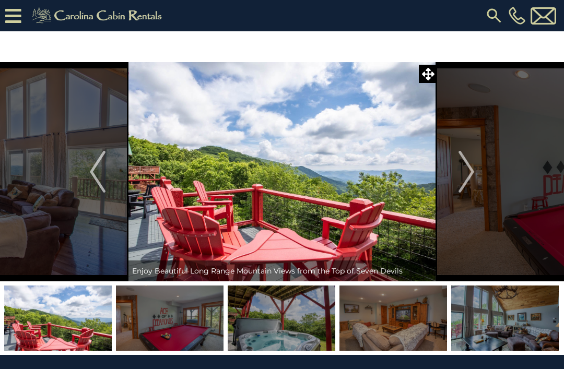
click at [465, 175] on img "Next" at bounding box center [466, 172] width 16 height 42
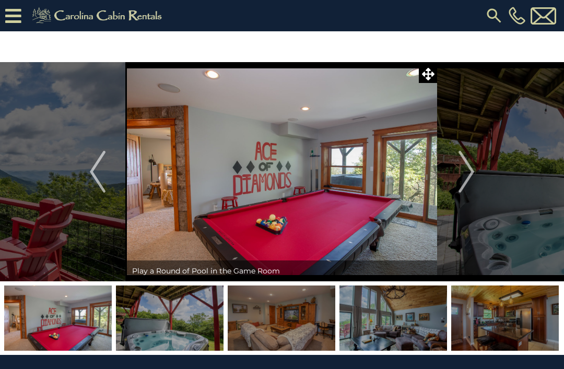
click at [460, 171] on img "Next" at bounding box center [466, 172] width 16 height 42
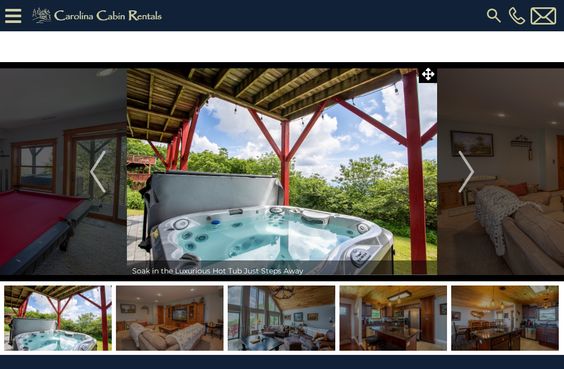
click at [465, 169] on img "Next" at bounding box center [466, 172] width 16 height 42
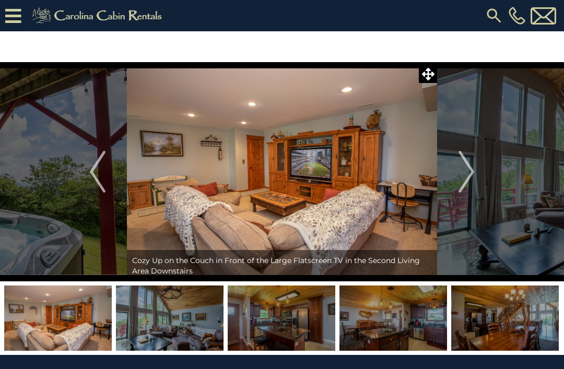
click at [464, 171] on img "Next" at bounding box center [466, 172] width 16 height 42
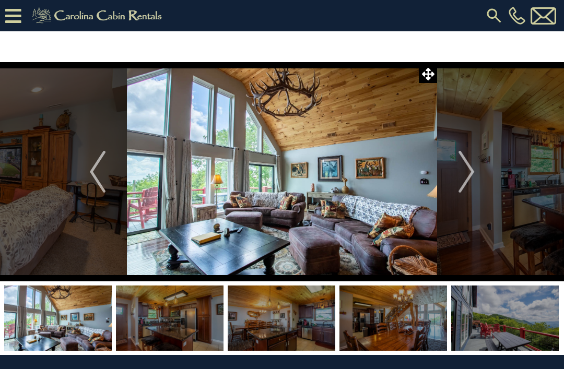
click at [462, 169] on img "Next" at bounding box center [466, 172] width 16 height 42
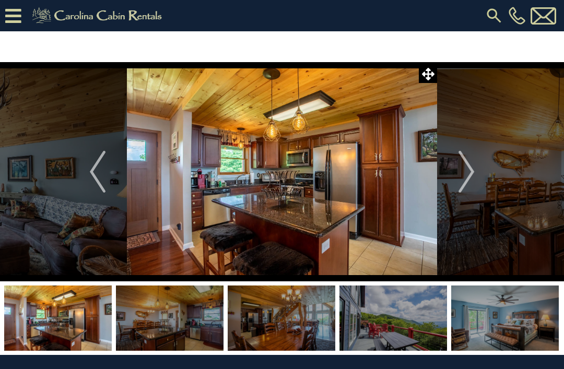
click at [462, 169] on img "Next" at bounding box center [466, 172] width 16 height 42
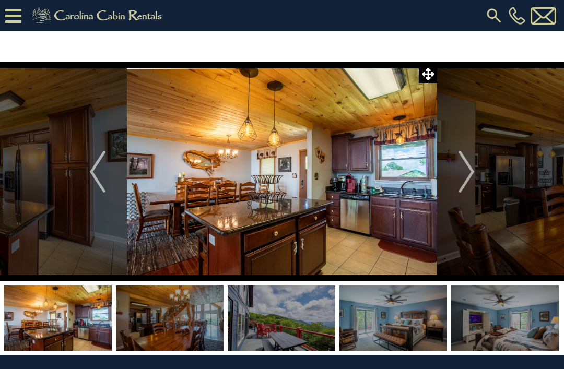
click at [468, 169] on img "Next" at bounding box center [466, 172] width 16 height 42
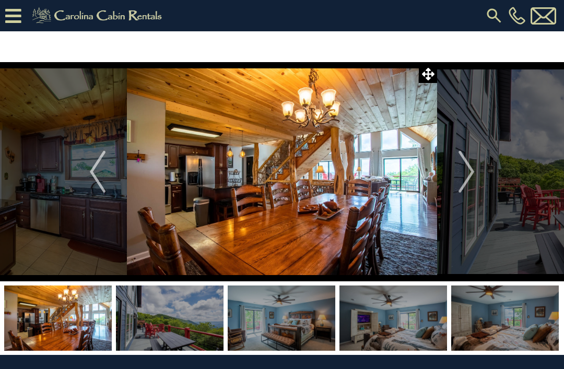
click at [467, 169] on img "Next" at bounding box center [466, 172] width 16 height 42
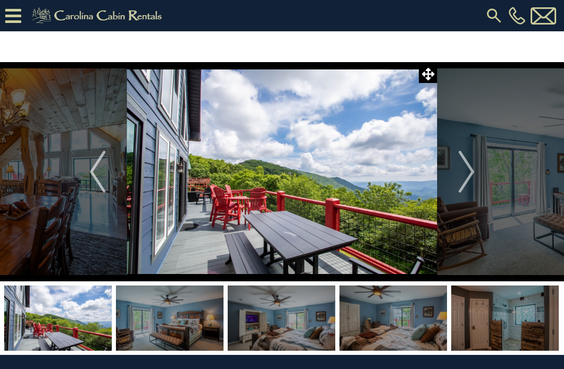
click at [468, 170] on img "Next" at bounding box center [466, 172] width 16 height 42
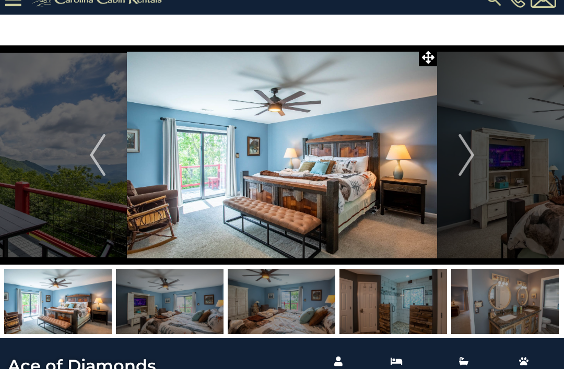
scroll to position [17, 0]
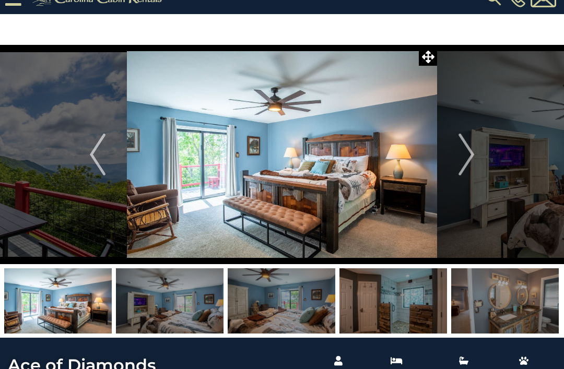
click at [465, 159] on img "Next" at bounding box center [466, 155] width 16 height 42
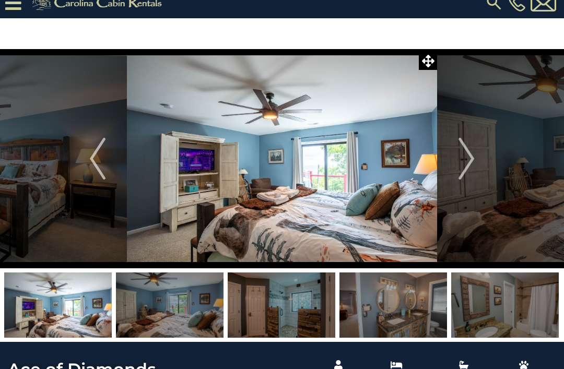
scroll to position [3, 0]
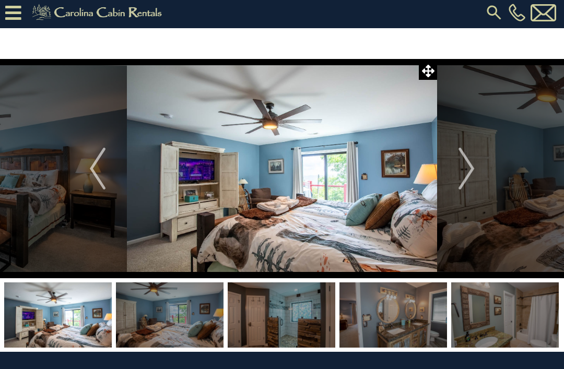
click at [469, 170] on img "Next" at bounding box center [466, 169] width 16 height 42
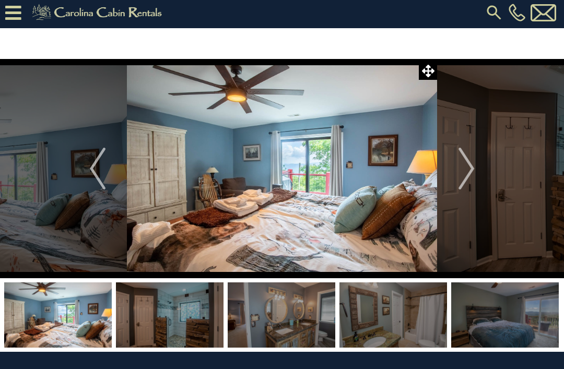
click at [468, 166] on img "Next" at bounding box center [466, 169] width 16 height 42
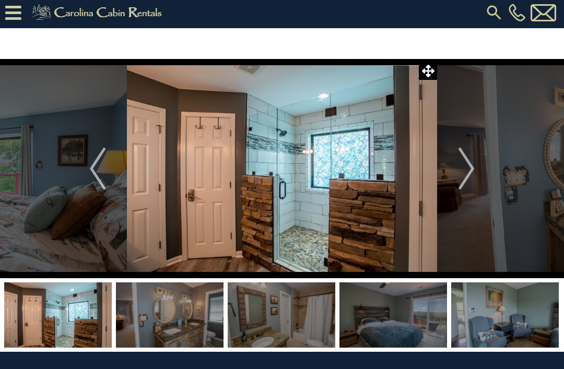
click at [462, 164] on img "Next" at bounding box center [466, 169] width 16 height 42
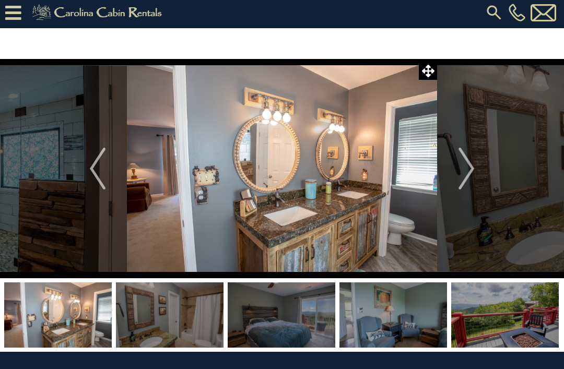
click at [460, 173] on img "Next" at bounding box center [466, 169] width 16 height 42
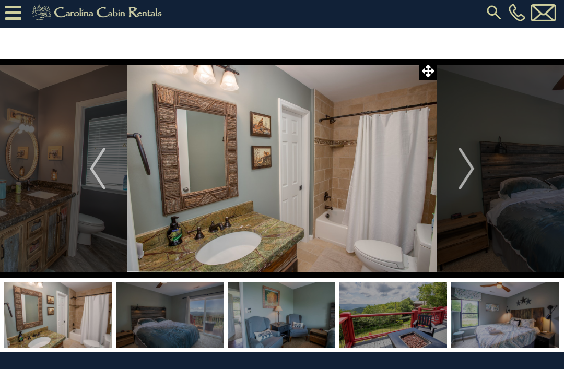
click at [463, 179] on img "Next" at bounding box center [466, 169] width 16 height 42
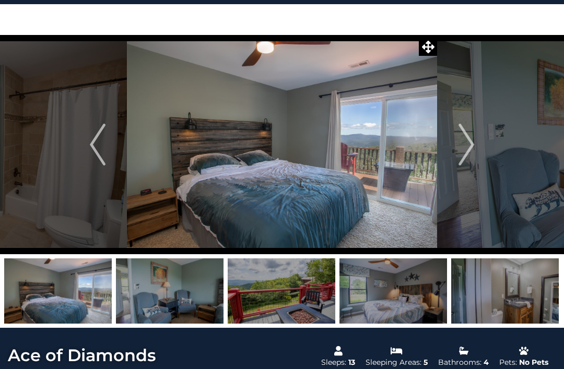
scroll to position [28, 0]
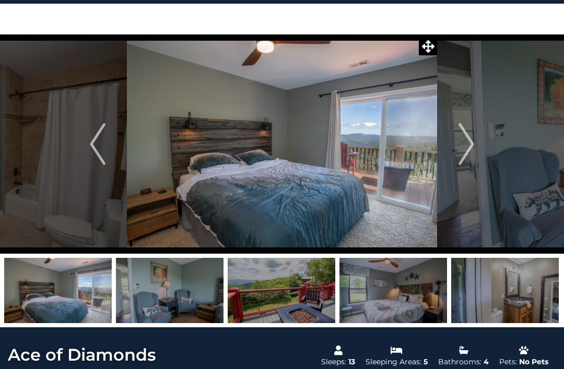
click at [470, 140] on img "Next" at bounding box center [466, 144] width 16 height 42
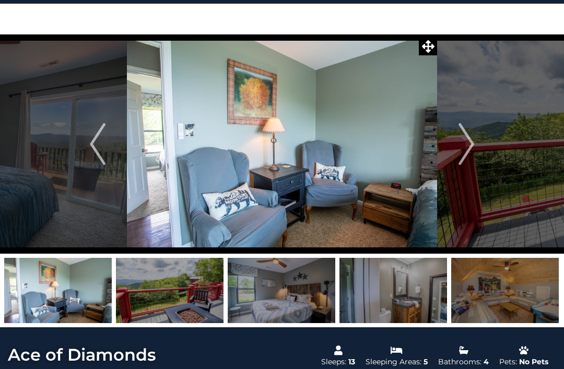
click at [465, 144] on img "Next" at bounding box center [466, 144] width 16 height 42
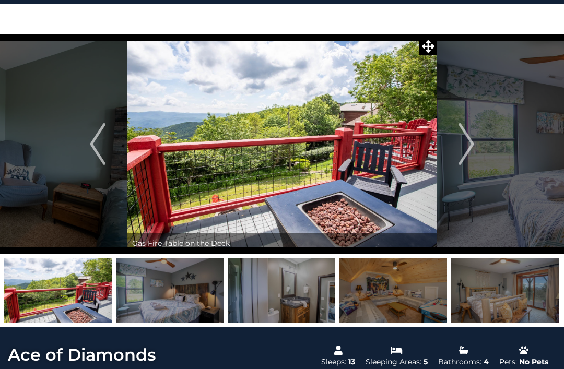
click at [475, 141] on button "Next" at bounding box center [466, 143] width 58 height 219
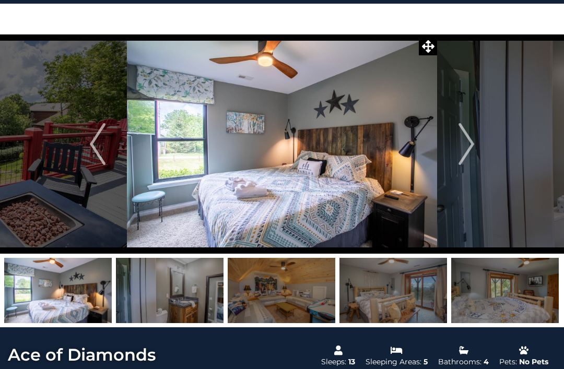
click at [466, 142] on img "Next" at bounding box center [466, 144] width 16 height 42
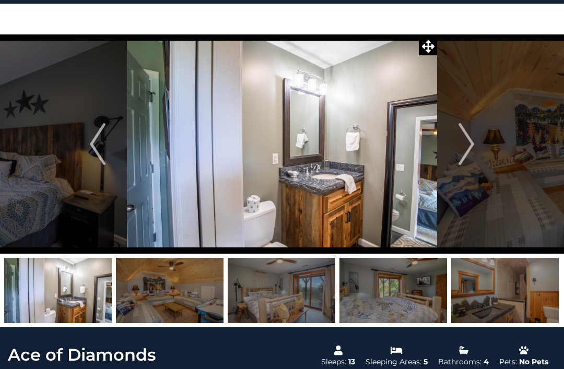
click at [459, 149] on img "Next" at bounding box center [466, 144] width 16 height 42
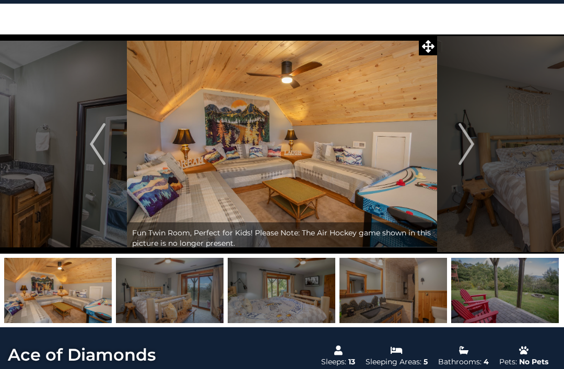
click at [469, 149] on img "Next" at bounding box center [466, 144] width 16 height 42
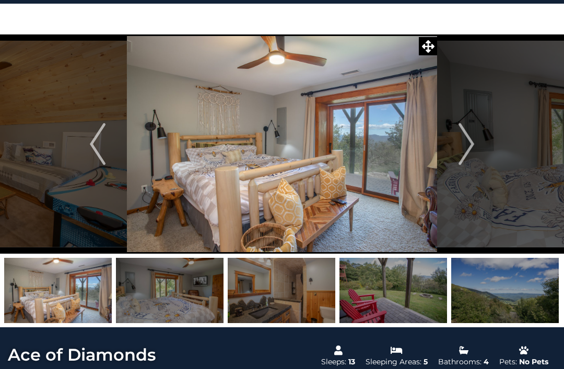
click at [474, 146] on img "Next" at bounding box center [466, 144] width 16 height 42
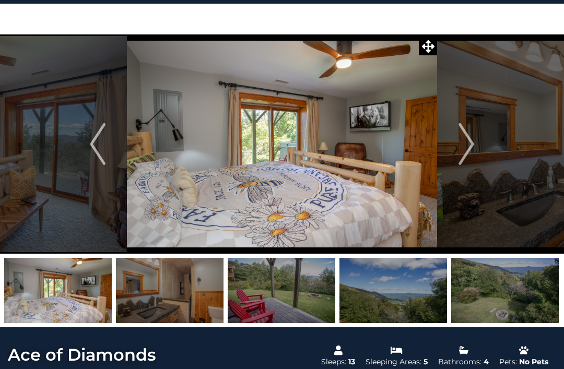
click at [469, 152] on img "Next" at bounding box center [466, 144] width 16 height 42
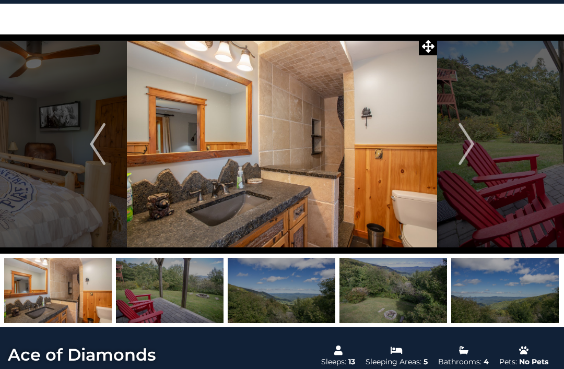
click at [468, 148] on img "Next" at bounding box center [466, 144] width 16 height 42
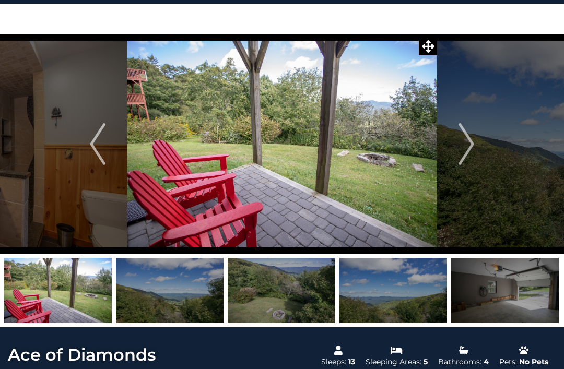
click at [465, 145] on img "Next" at bounding box center [466, 144] width 16 height 42
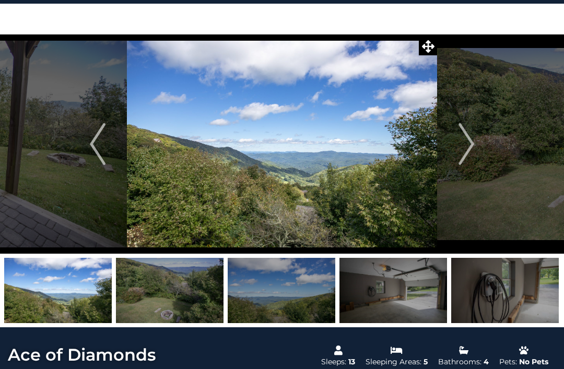
click at [463, 152] on img "Next" at bounding box center [466, 144] width 16 height 42
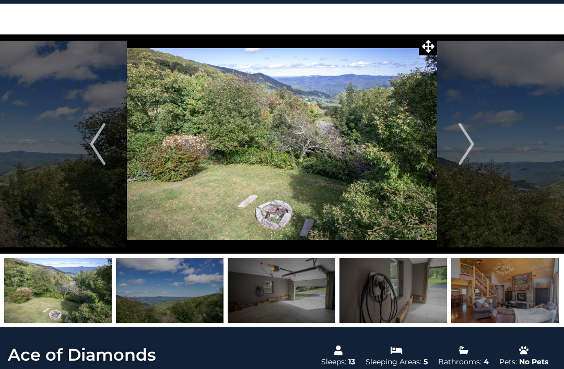
click at [469, 148] on img "Next" at bounding box center [466, 144] width 16 height 42
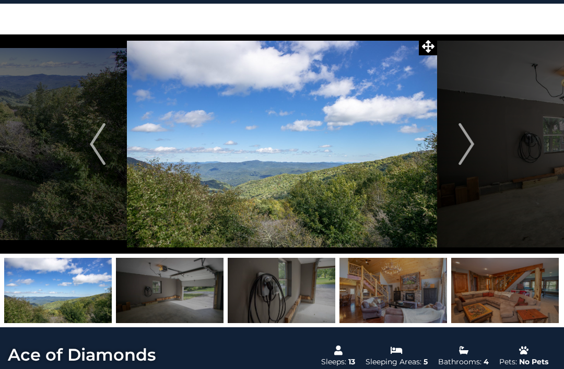
click at [462, 152] on img "Next" at bounding box center [466, 144] width 16 height 42
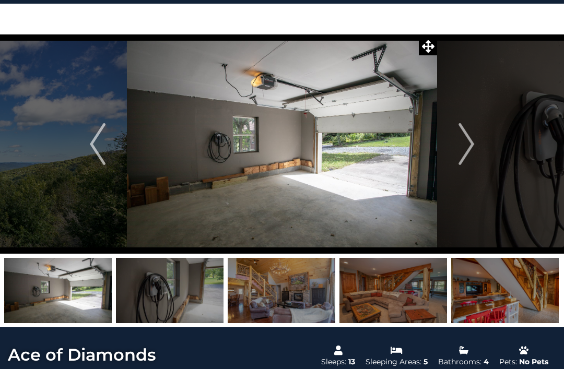
click at [469, 148] on img "Next" at bounding box center [466, 144] width 16 height 42
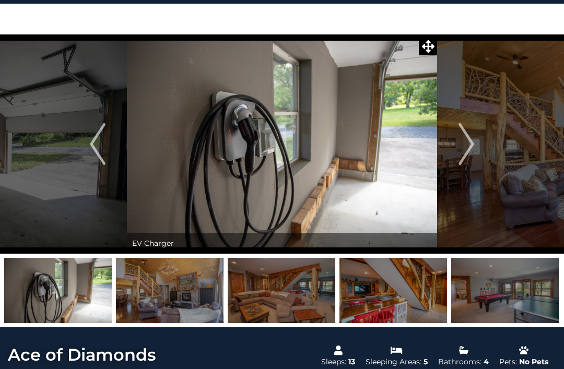
click at [471, 148] on img "Next" at bounding box center [466, 144] width 16 height 42
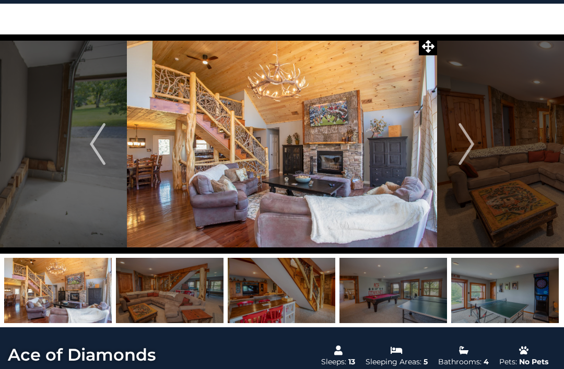
click at [471, 144] on img "Next" at bounding box center [466, 144] width 16 height 42
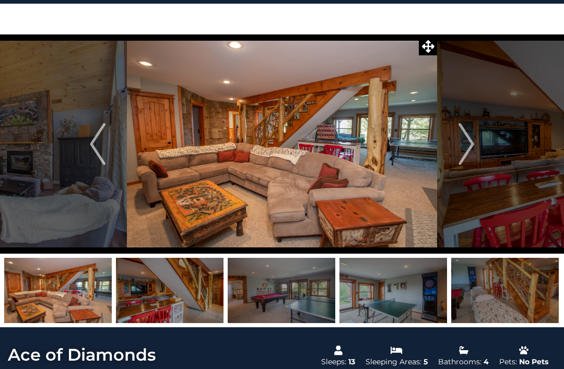
click at [471, 148] on img "Next" at bounding box center [466, 144] width 16 height 42
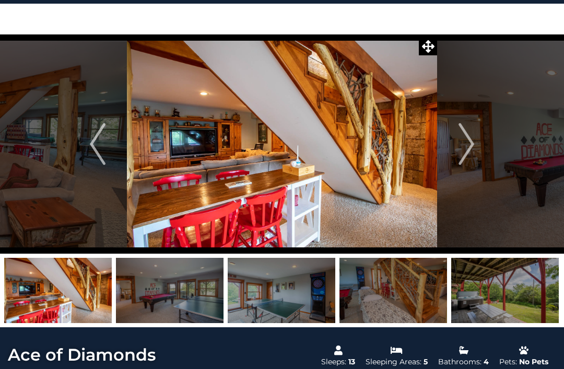
scroll to position [0, 0]
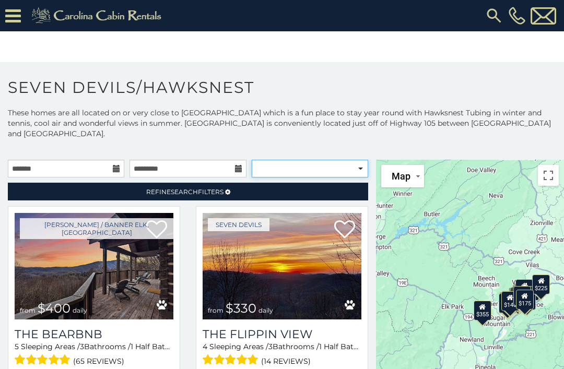
click at [365, 160] on select "**********" at bounding box center [310, 169] width 116 height 18
click at [222, 188] on span "Refine Search Filters" at bounding box center [184, 192] width 77 height 8
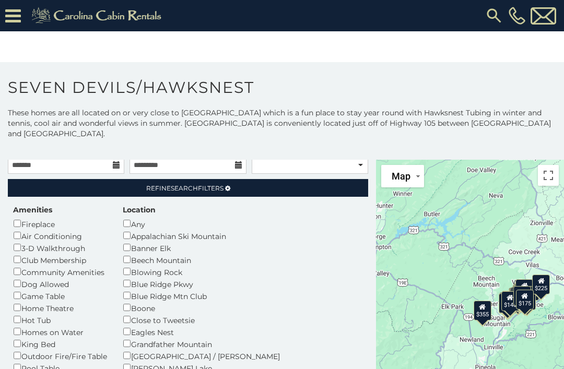
scroll to position [5, 0]
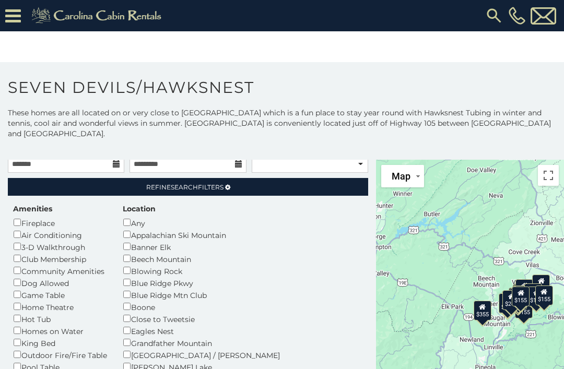
click at [353, 76] on section "**********" at bounding box center [282, 222] width 564 height 320
click at [306, 123] on p "These homes are all located on or very close to Seven Devils mountain which is …" at bounding box center [282, 122] width 564 height 31
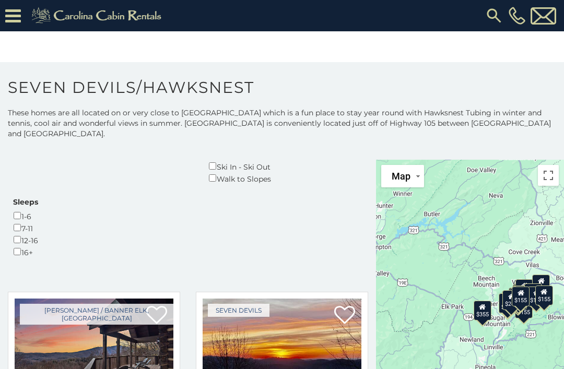
scroll to position [411, 0]
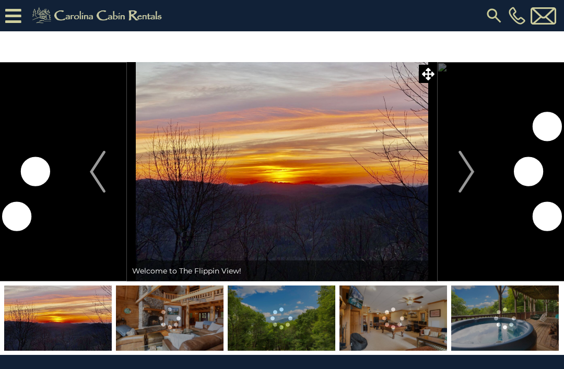
click at [461, 168] on img "Next" at bounding box center [466, 172] width 16 height 42
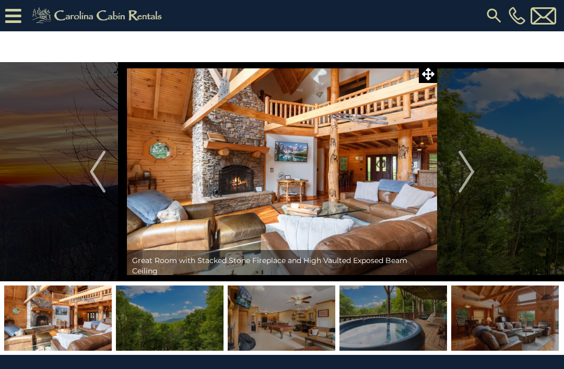
click at [465, 169] on img "Next" at bounding box center [466, 172] width 16 height 42
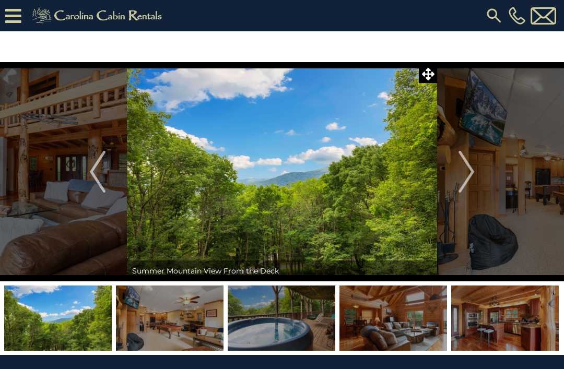
click at [473, 171] on img "Next" at bounding box center [466, 172] width 16 height 42
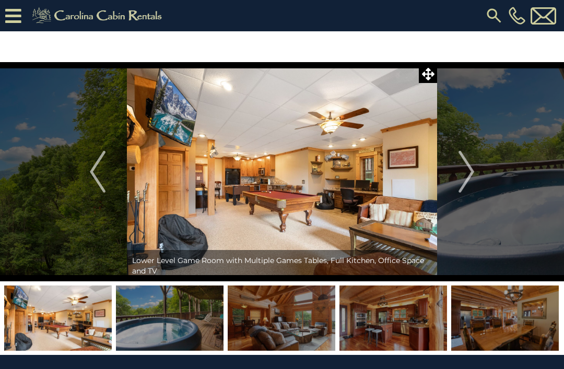
click at [470, 171] on img "Next" at bounding box center [466, 172] width 16 height 42
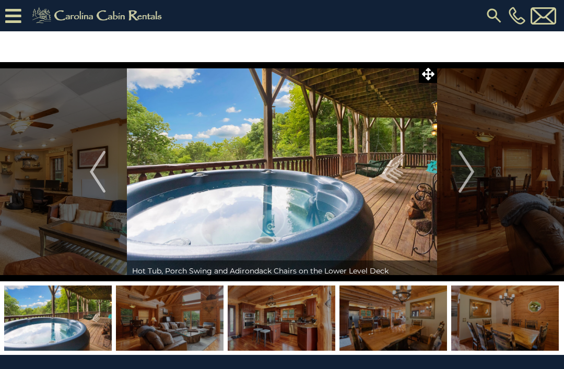
click at [471, 166] on img "Next" at bounding box center [466, 172] width 16 height 42
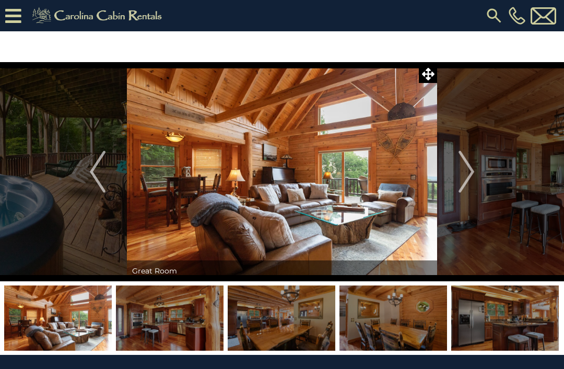
click at [469, 167] on img "Next" at bounding box center [466, 172] width 16 height 42
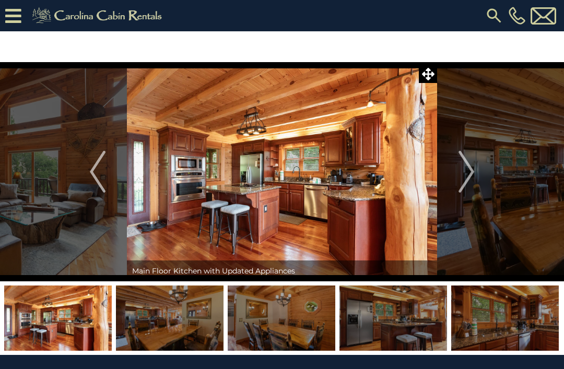
click at [470, 168] on img "Next" at bounding box center [466, 172] width 16 height 42
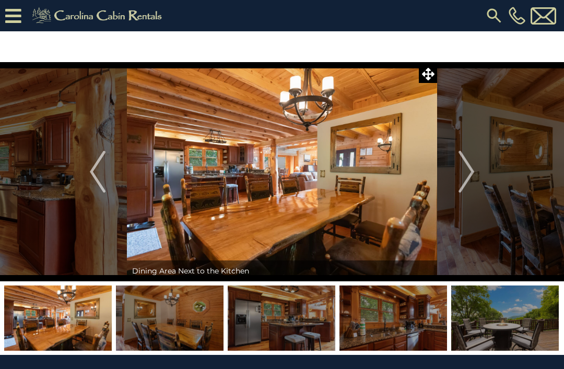
click at [469, 169] on img "Next" at bounding box center [466, 172] width 16 height 42
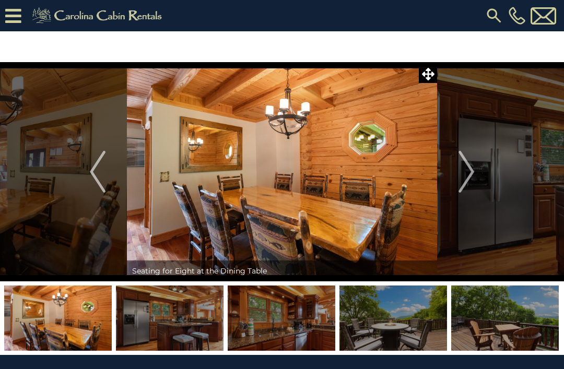
click at [475, 170] on button "Next" at bounding box center [466, 171] width 58 height 219
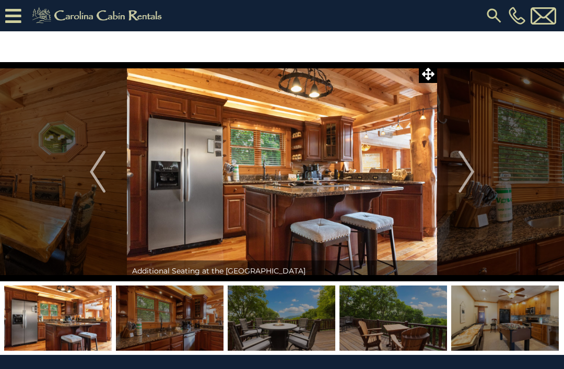
click at [469, 171] on img "Next" at bounding box center [466, 172] width 16 height 42
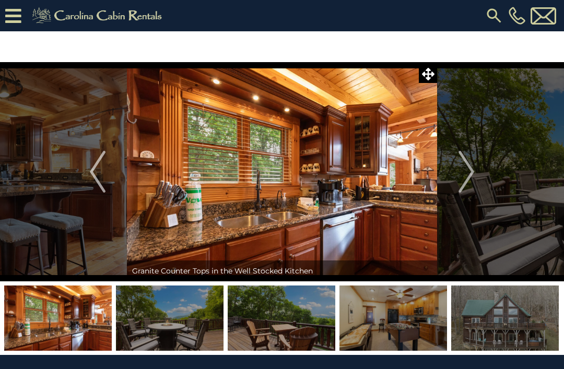
click at [463, 171] on img "Next" at bounding box center [466, 172] width 16 height 42
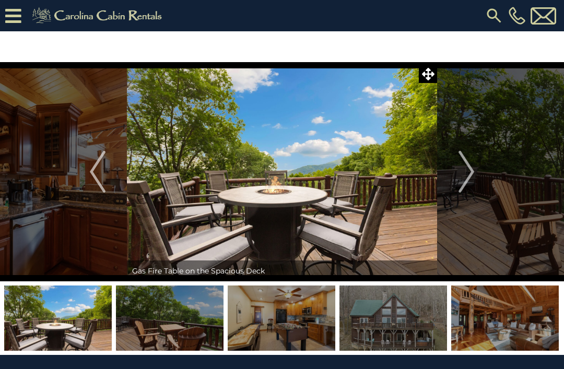
click at [470, 167] on img "Next" at bounding box center [466, 172] width 16 height 42
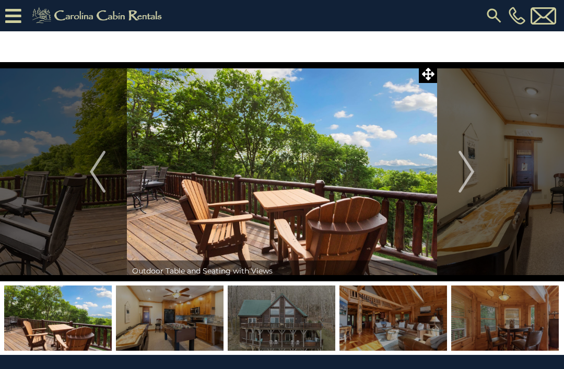
click at [467, 172] on img "Next" at bounding box center [466, 172] width 16 height 42
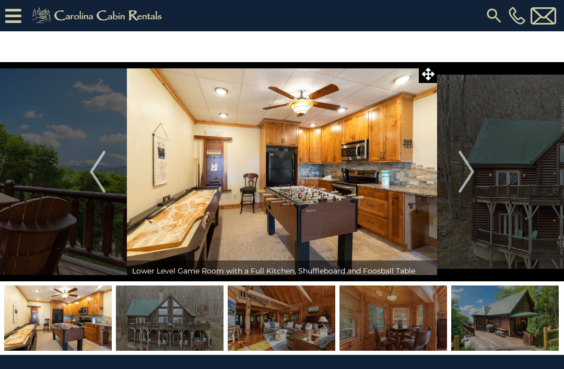
click at [468, 167] on img "Next" at bounding box center [466, 172] width 16 height 42
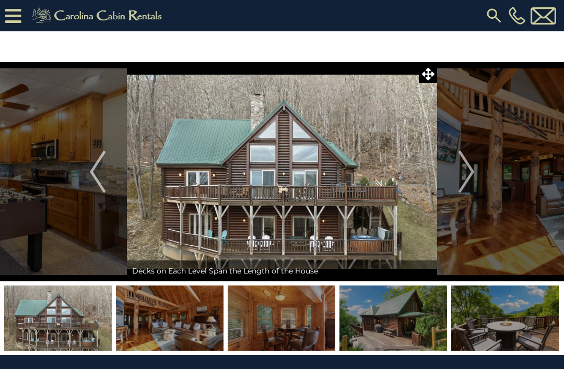
click at [474, 166] on img "Next" at bounding box center [466, 172] width 16 height 42
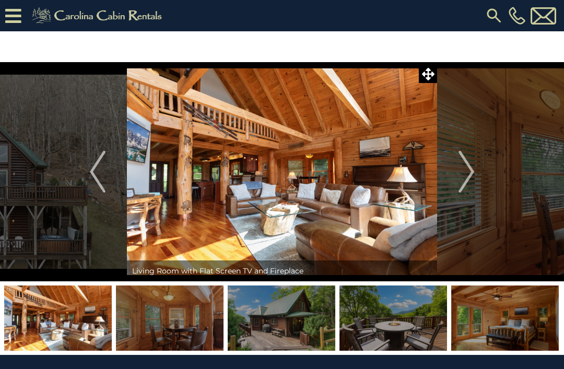
click at [472, 165] on img "Next" at bounding box center [466, 172] width 16 height 42
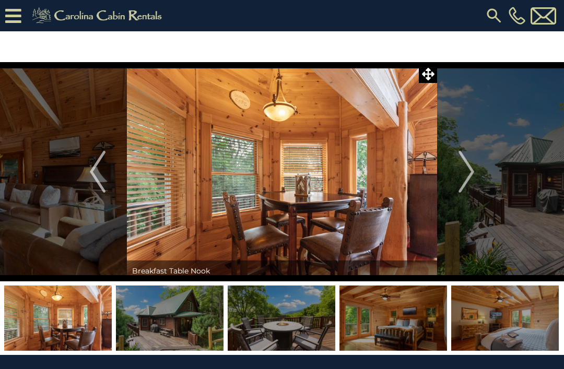
click at [466, 171] on img "Next" at bounding box center [466, 172] width 16 height 42
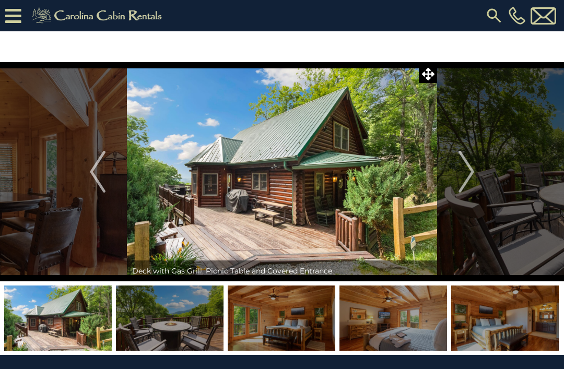
click at [475, 164] on button "Next" at bounding box center [466, 171] width 58 height 219
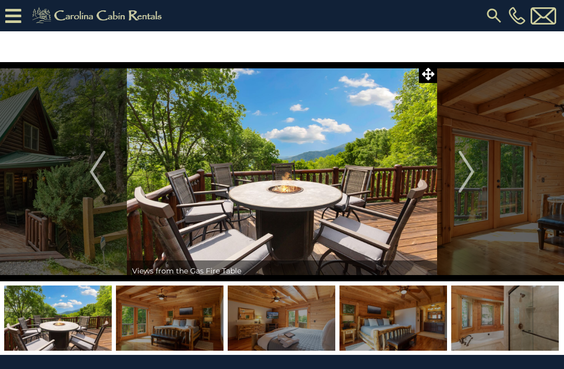
click at [469, 169] on img "Next" at bounding box center [466, 172] width 16 height 42
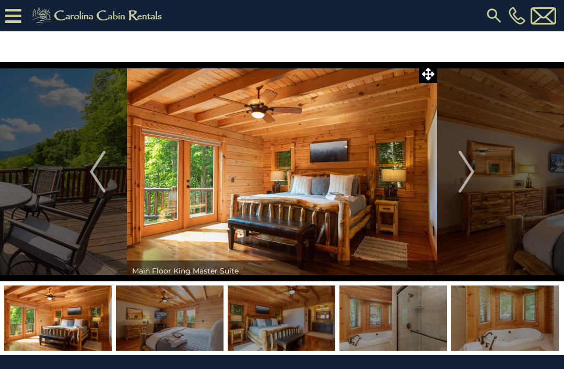
click at [472, 173] on img "Next" at bounding box center [466, 172] width 16 height 42
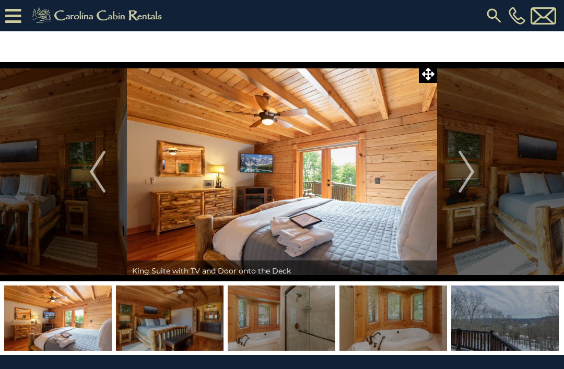
click at [474, 170] on img "Next" at bounding box center [466, 172] width 16 height 42
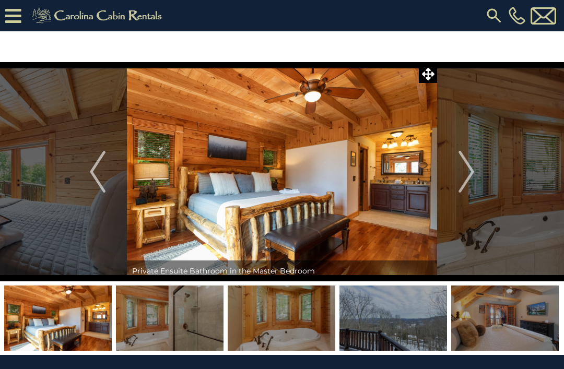
click at [470, 170] on img "Next" at bounding box center [466, 172] width 16 height 42
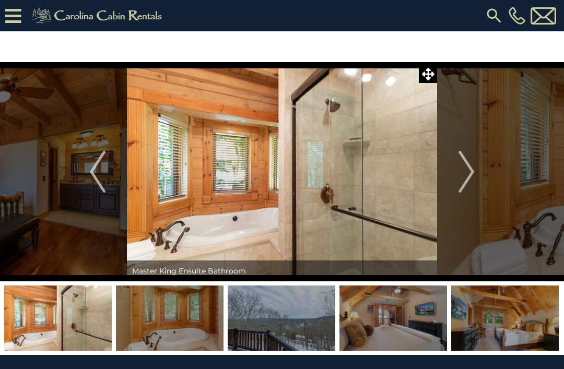
click at [469, 174] on img "Next" at bounding box center [466, 172] width 16 height 42
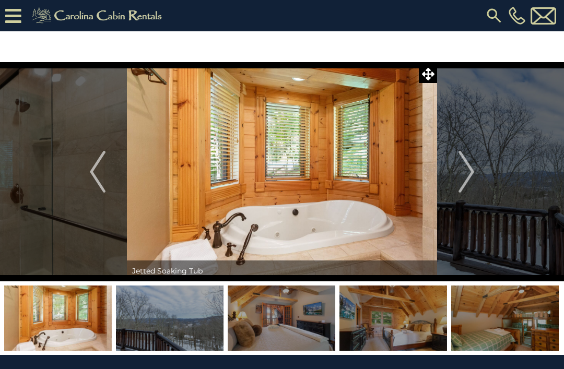
click at [473, 171] on img "Next" at bounding box center [466, 172] width 16 height 42
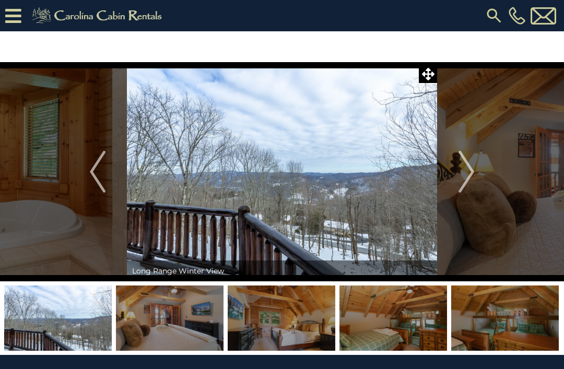
click at [472, 170] on img "Next" at bounding box center [466, 172] width 16 height 42
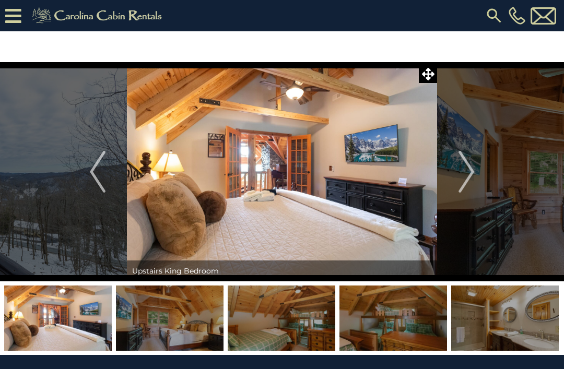
click at [464, 167] on img "Next" at bounding box center [466, 172] width 16 height 42
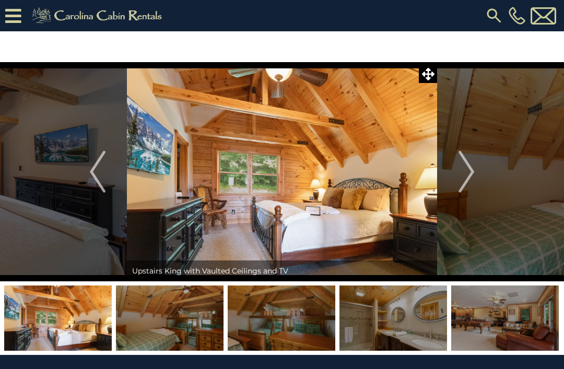
click at [473, 170] on img "Next" at bounding box center [466, 172] width 16 height 42
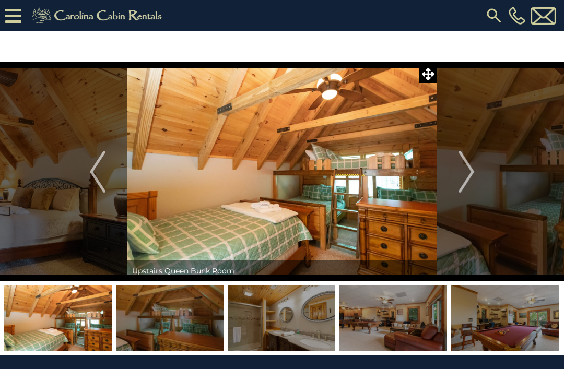
click at [470, 170] on img "Next" at bounding box center [466, 172] width 16 height 42
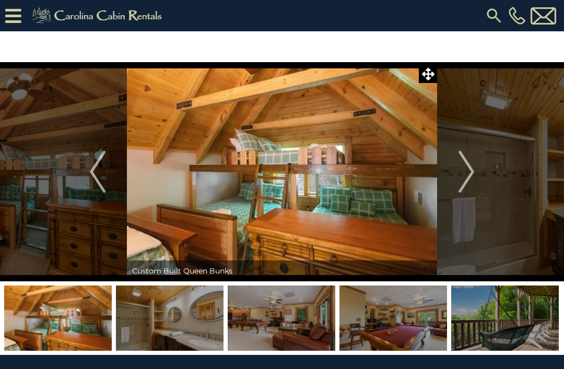
click at [466, 172] on img "Next" at bounding box center [466, 172] width 16 height 42
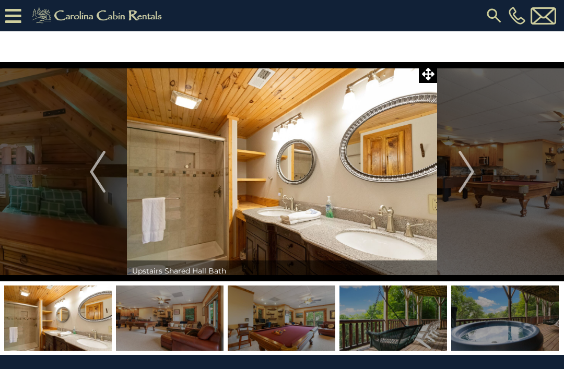
click at [474, 172] on img "Next" at bounding box center [466, 172] width 16 height 42
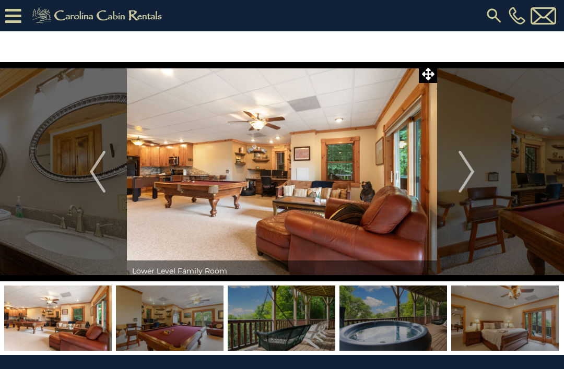
click at [470, 178] on img "Next" at bounding box center [466, 172] width 16 height 42
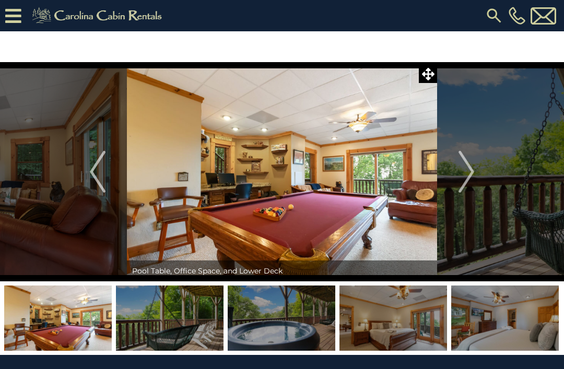
click at [470, 168] on img "Next" at bounding box center [466, 172] width 16 height 42
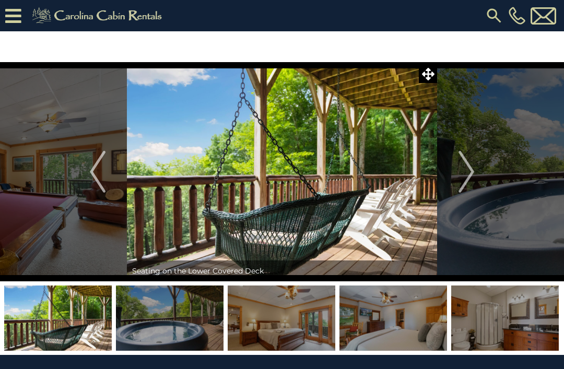
click at [471, 169] on img "Next" at bounding box center [466, 172] width 16 height 42
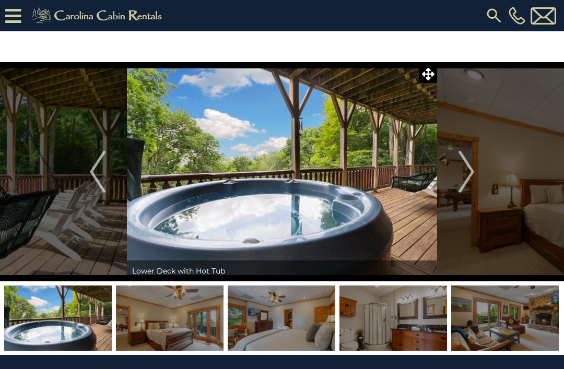
click at [468, 172] on img "Next" at bounding box center [466, 172] width 16 height 42
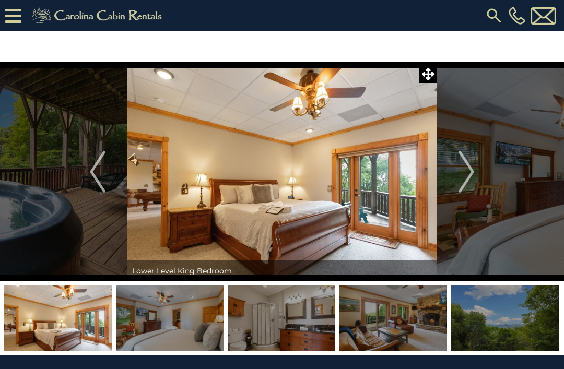
click at [473, 175] on img "Next" at bounding box center [466, 172] width 16 height 42
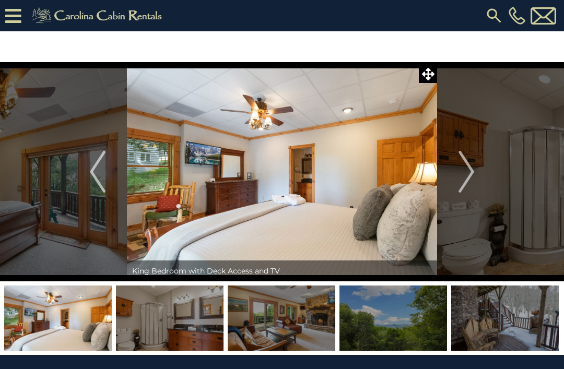
click at [470, 171] on img "Next" at bounding box center [466, 172] width 16 height 42
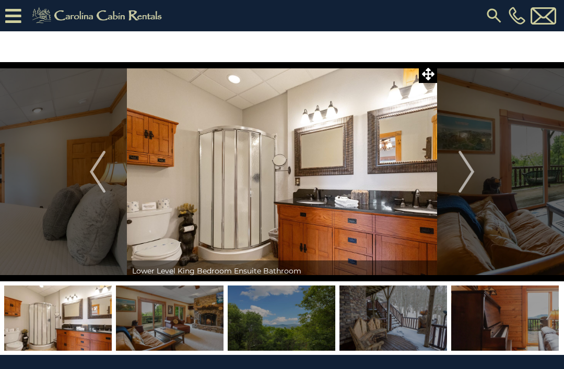
click at [464, 173] on img "Next" at bounding box center [466, 172] width 16 height 42
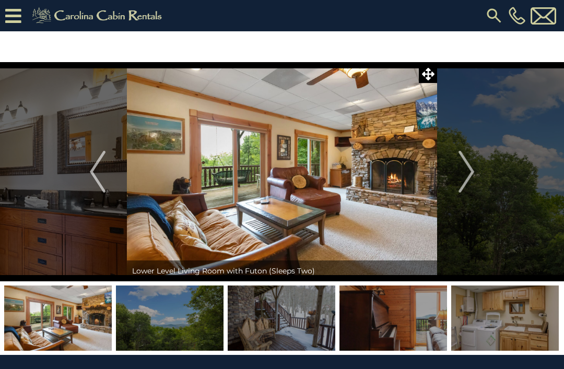
click at [480, 175] on button "Next" at bounding box center [466, 171] width 58 height 219
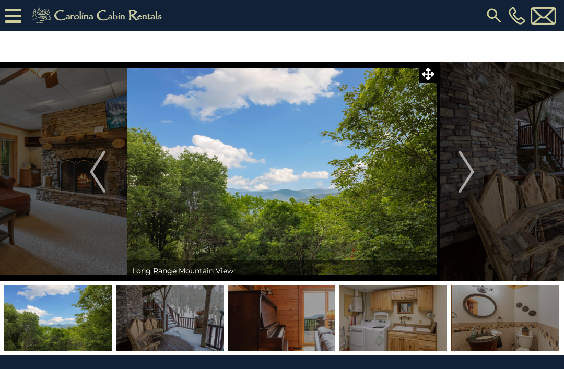
click at [473, 173] on img "Next" at bounding box center [466, 172] width 16 height 42
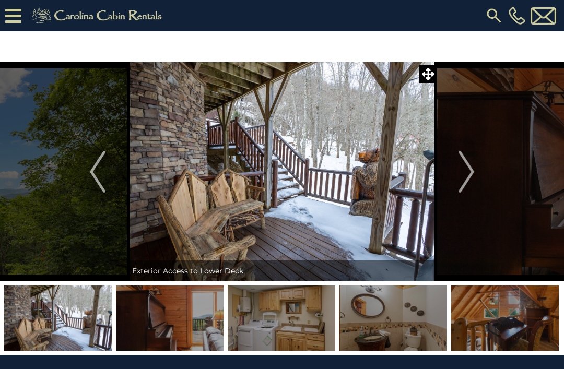
click at [474, 170] on img "Next" at bounding box center [466, 172] width 16 height 42
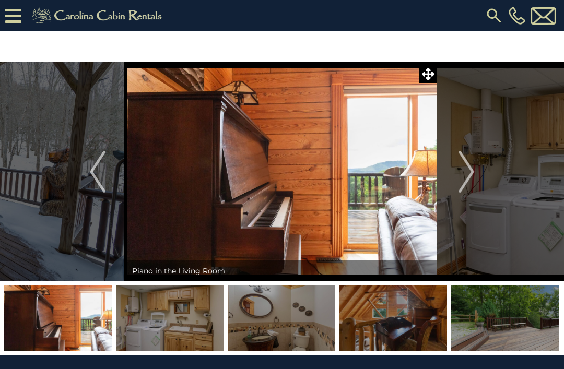
click at [462, 173] on img "Next" at bounding box center [466, 172] width 16 height 42
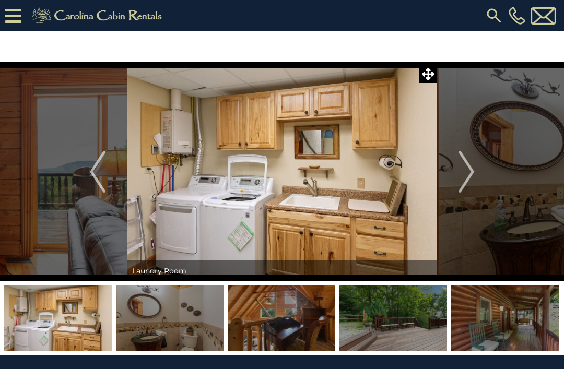
click at [458, 172] on button "Next" at bounding box center [466, 171] width 58 height 219
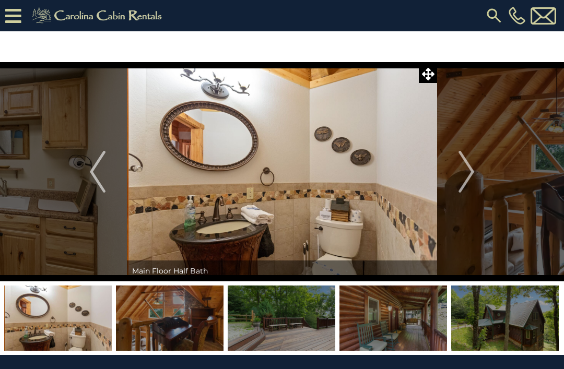
click at [471, 170] on img "Next" at bounding box center [466, 172] width 16 height 42
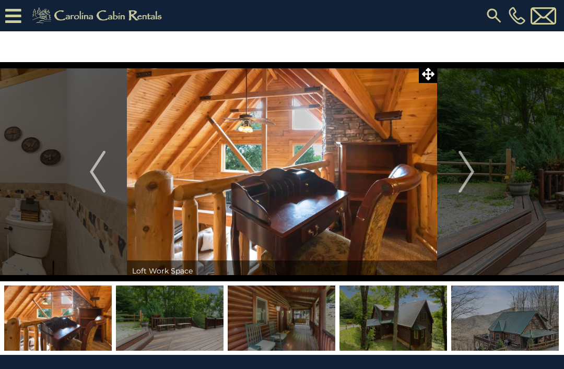
click at [471, 175] on img "Next" at bounding box center [466, 172] width 16 height 42
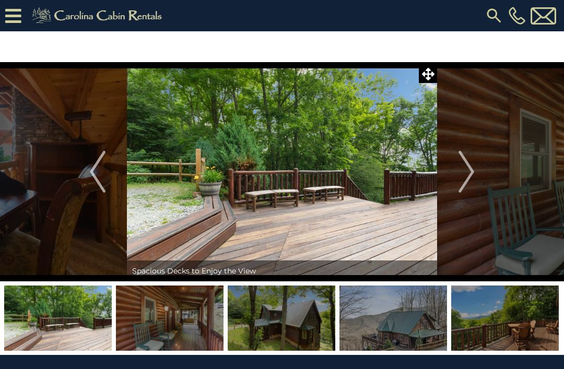
click at [474, 170] on img "Next" at bounding box center [466, 172] width 16 height 42
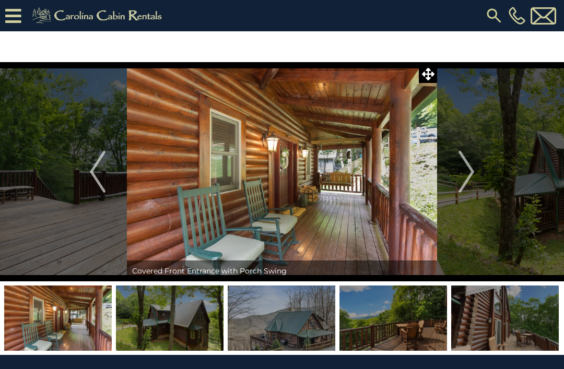
click at [468, 175] on img "Next" at bounding box center [466, 172] width 16 height 42
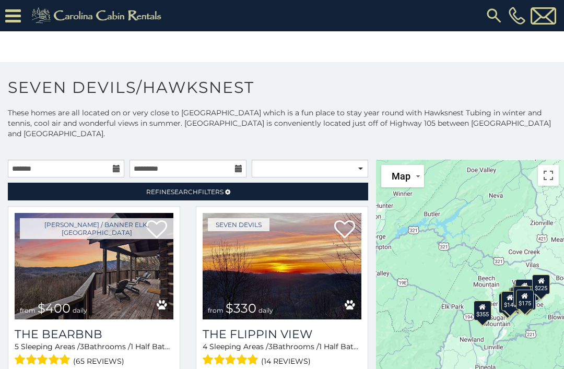
click at [344, 183] on link "Refine Search Filters" at bounding box center [188, 192] width 360 height 18
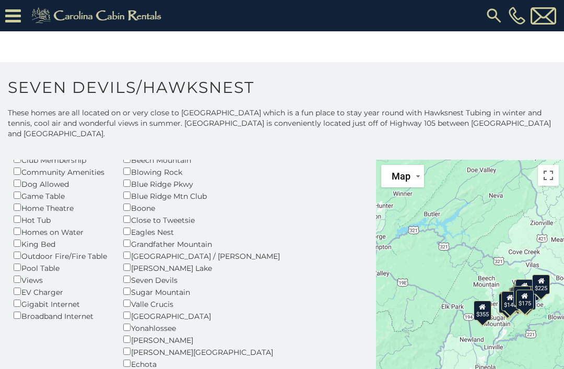
scroll to position [104, 0]
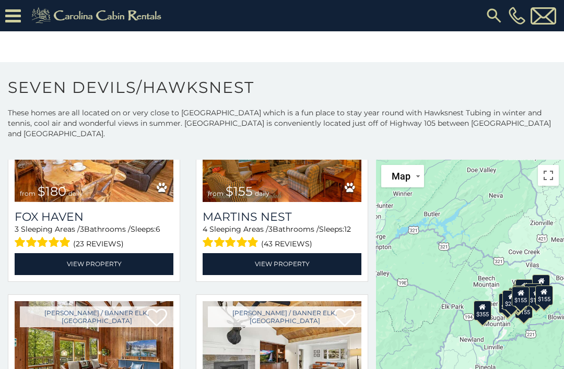
scroll to position [2055, 0]
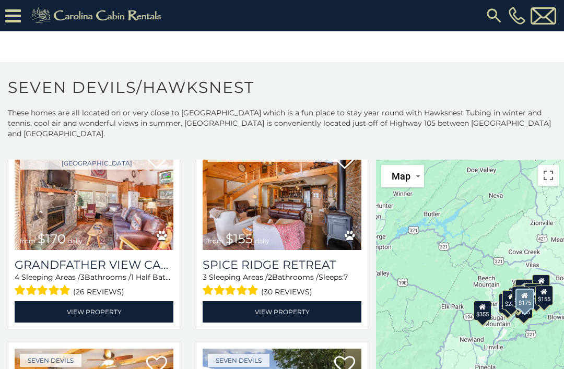
scroll to position [2647, 0]
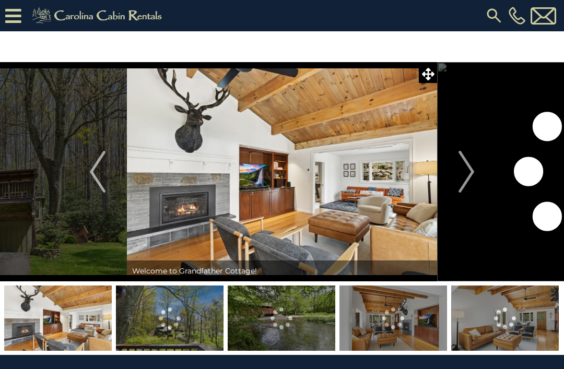
click at [470, 168] on img "Next" at bounding box center [466, 172] width 16 height 42
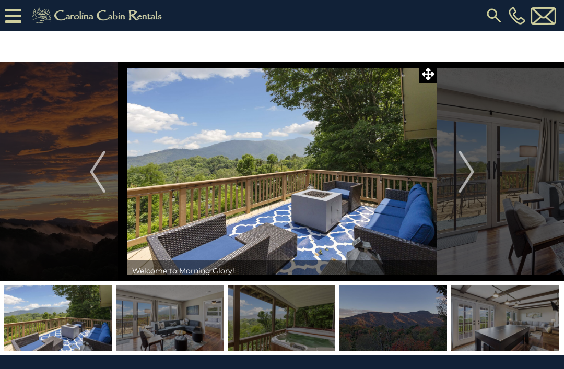
click at [472, 172] on img "Next" at bounding box center [466, 172] width 16 height 42
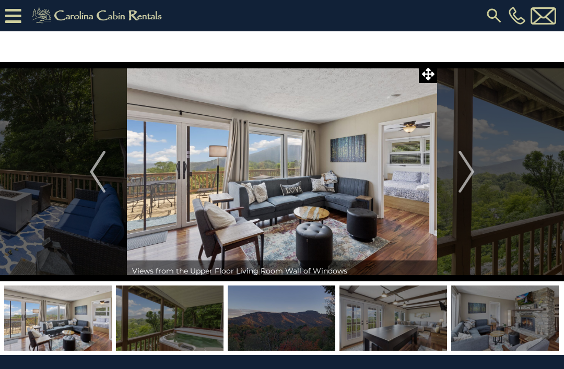
click at [472, 174] on img "Next" at bounding box center [466, 172] width 16 height 42
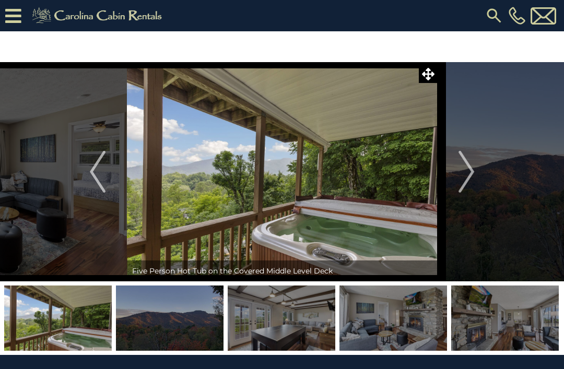
click at [470, 172] on img "Next" at bounding box center [466, 172] width 16 height 42
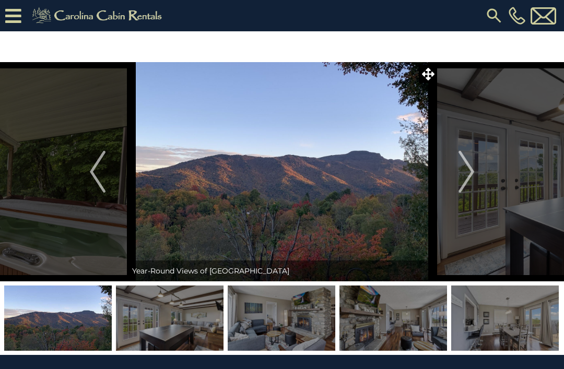
click at [474, 166] on img "Next" at bounding box center [466, 172] width 16 height 42
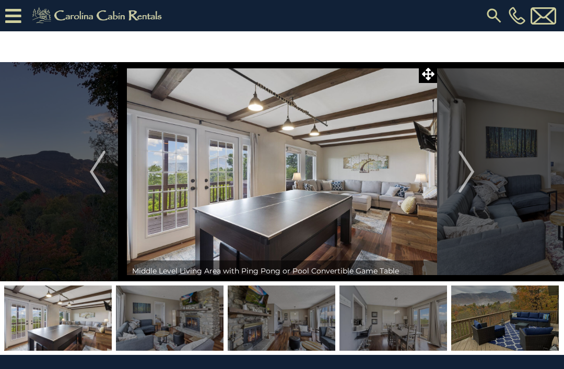
click at [470, 174] on img "Next" at bounding box center [466, 172] width 16 height 42
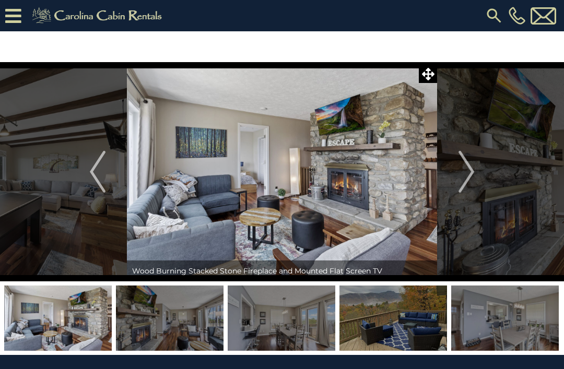
click at [476, 176] on button "Next" at bounding box center [466, 171] width 58 height 219
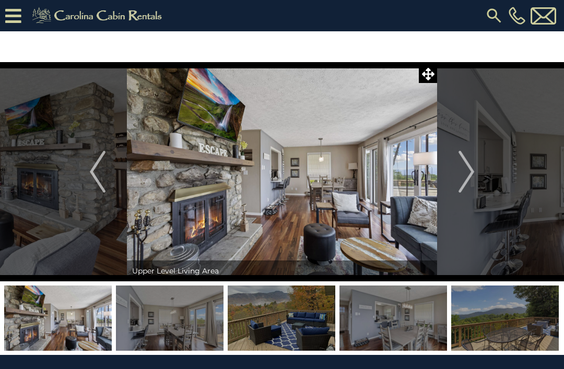
click at [479, 181] on button "Next" at bounding box center [466, 171] width 58 height 219
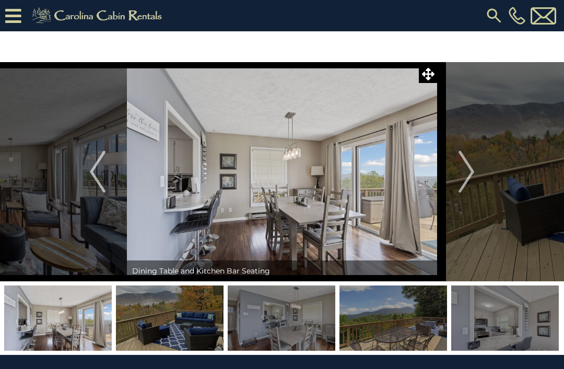
click at [479, 180] on button "Next" at bounding box center [466, 171] width 58 height 219
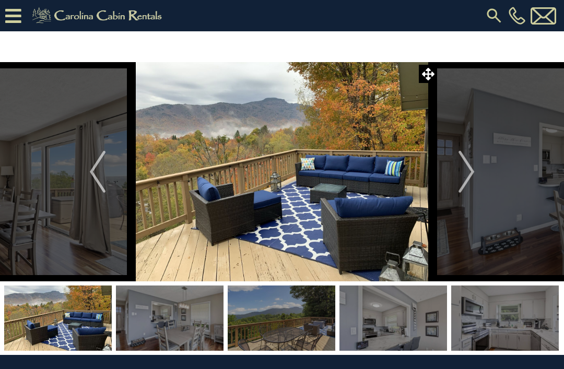
click at [478, 174] on button "Next" at bounding box center [466, 171] width 58 height 219
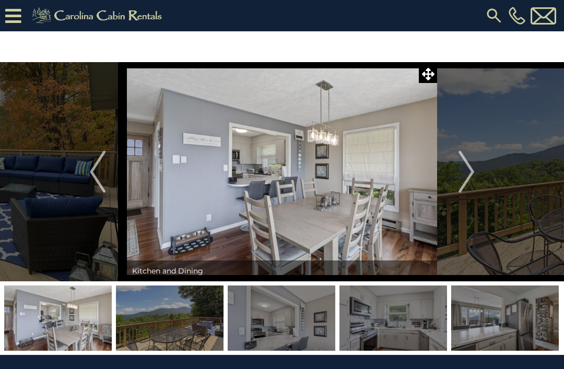
click at [475, 177] on button "Next" at bounding box center [466, 171] width 58 height 219
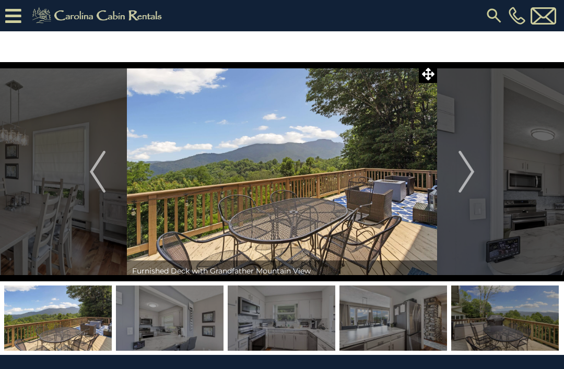
click at [477, 177] on button "Next" at bounding box center [466, 171] width 58 height 219
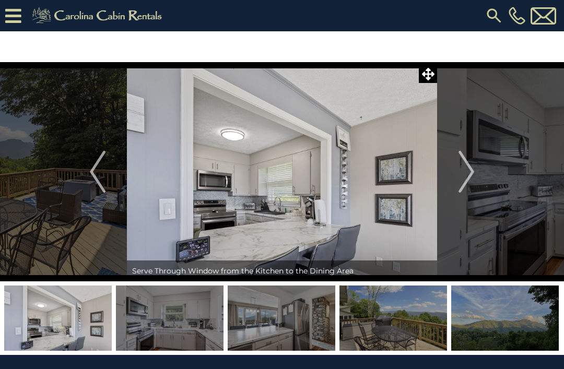
click at [474, 175] on img "Next" at bounding box center [466, 172] width 16 height 42
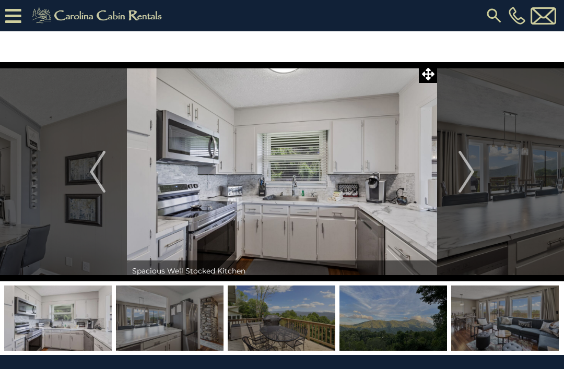
click at [470, 178] on img "Next" at bounding box center [466, 172] width 16 height 42
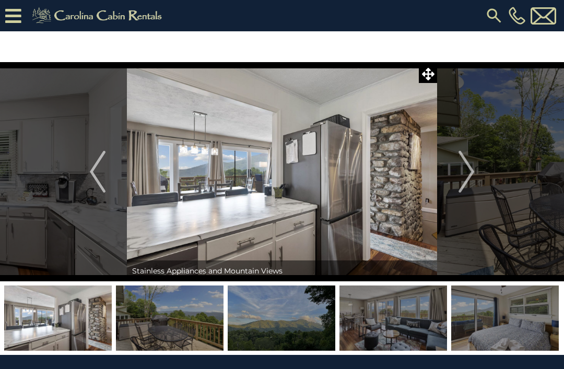
click at [470, 171] on img "Next" at bounding box center [466, 172] width 16 height 42
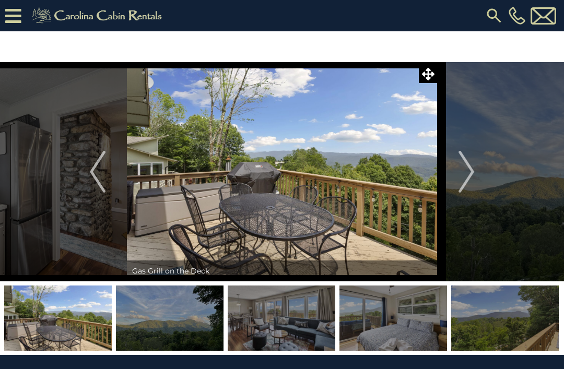
click at [468, 173] on img "Next" at bounding box center [466, 172] width 16 height 42
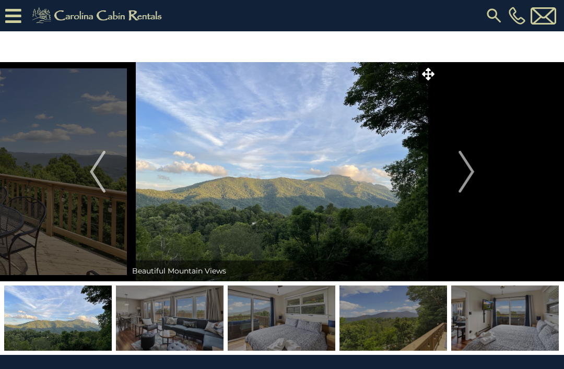
click at [472, 174] on img "Next" at bounding box center [466, 172] width 16 height 42
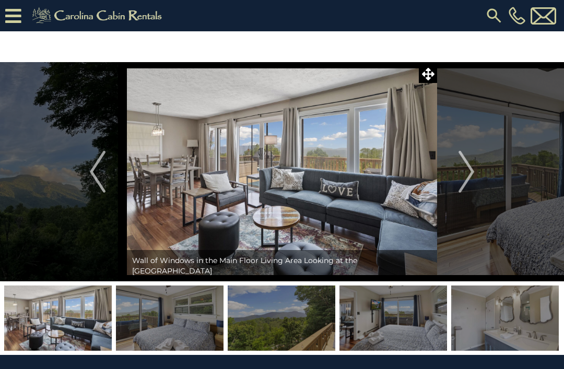
click at [475, 181] on button "Next" at bounding box center [466, 171] width 58 height 219
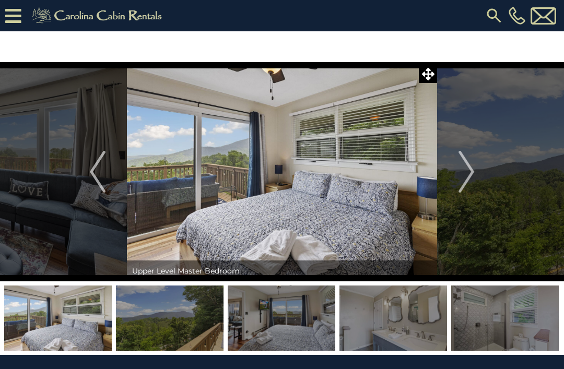
click at [471, 175] on img "Next" at bounding box center [466, 172] width 16 height 42
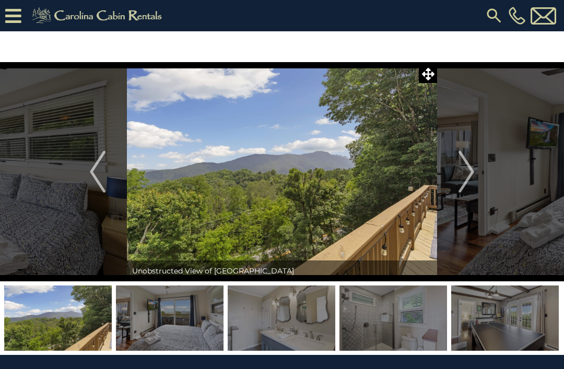
click at [472, 178] on img "Next" at bounding box center [466, 172] width 16 height 42
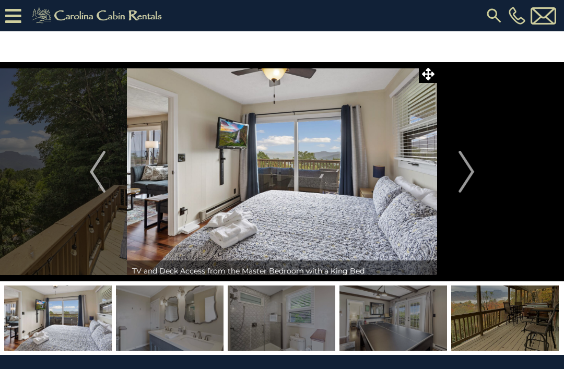
click at [473, 178] on img "Next" at bounding box center [466, 172] width 16 height 42
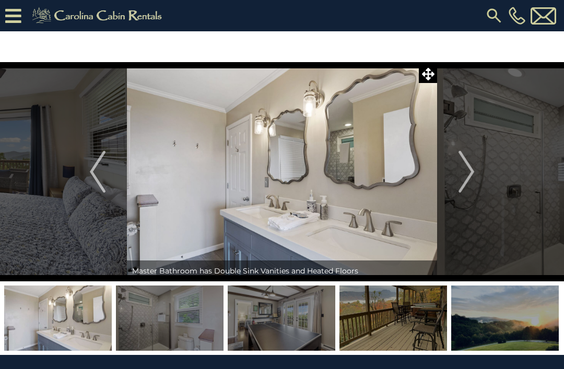
click at [474, 177] on img "Next" at bounding box center [466, 172] width 16 height 42
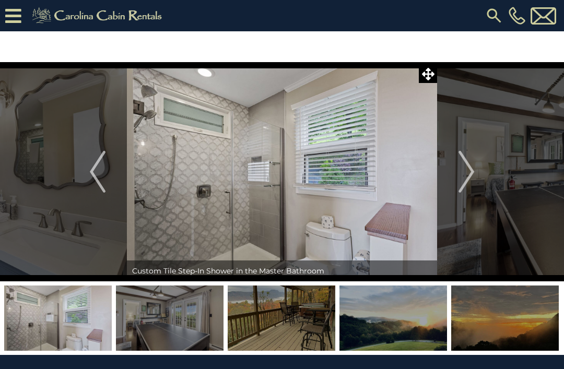
click at [474, 178] on img "Next" at bounding box center [466, 172] width 16 height 42
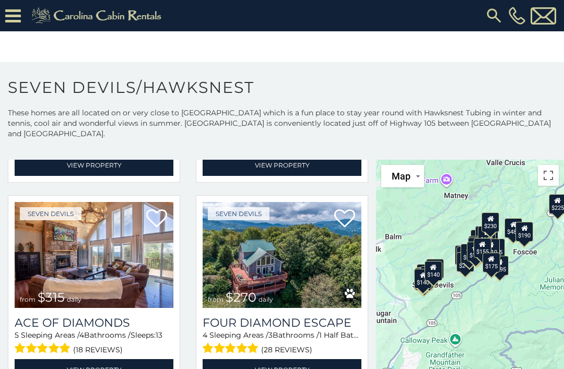
scroll to position [1461, 0]
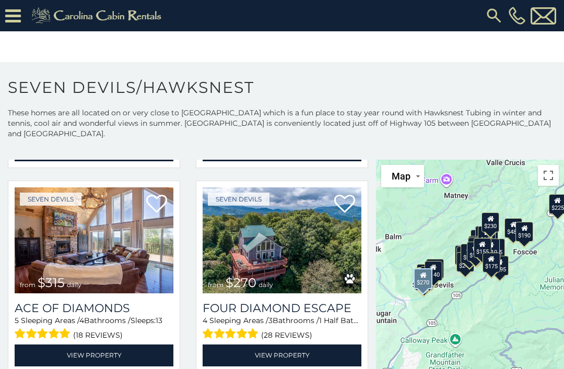
click at [318, 301] on h3 "Four Diamond Escape" at bounding box center [281, 308] width 159 height 14
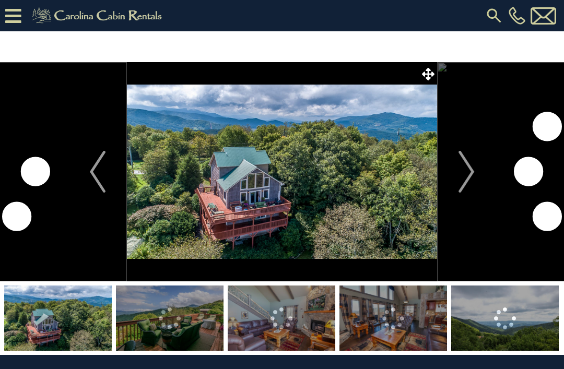
click at [469, 171] on img "Next" at bounding box center [466, 172] width 16 height 42
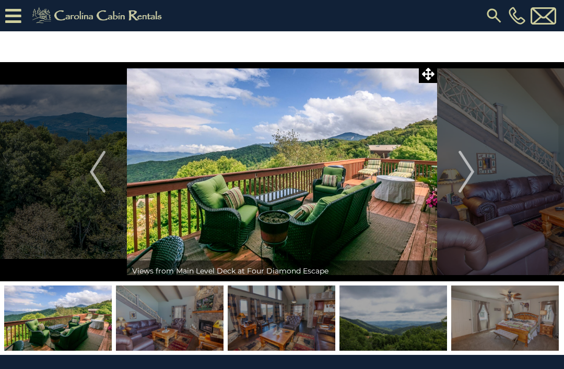
click at [472, 170] on img "Next" at bounding box center [466, 172] width 16 height 42
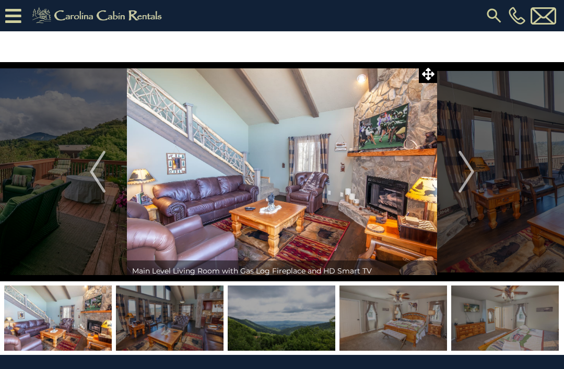
click at [470, 172] on img "Next" at bounding box center [466, 172] width 16 height 42
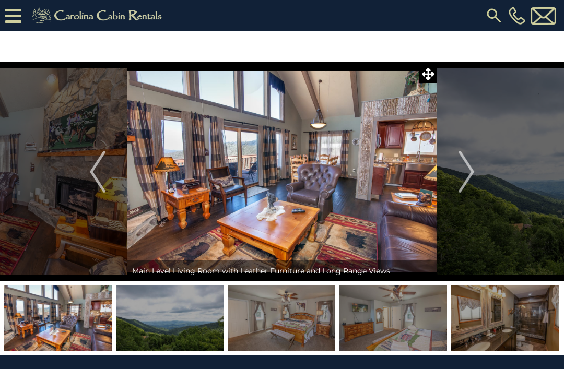
click at [478, 169] on button "Next" at bounding box center [466, 171] width 58 height 219
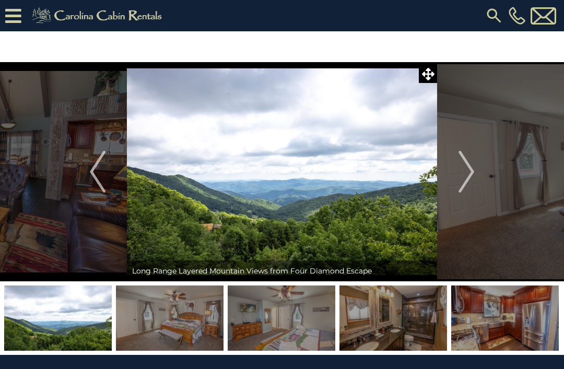
click at [470, 176] on img "Next" at bounding box center [466, 172] width 16 height 42
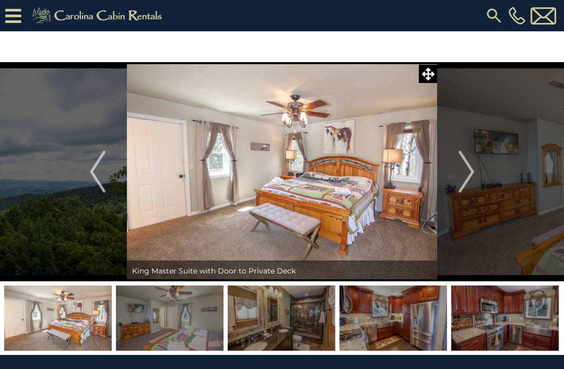
click at [472, 171] on img "Next" at bounding box center [466, 172] width 16 height 42
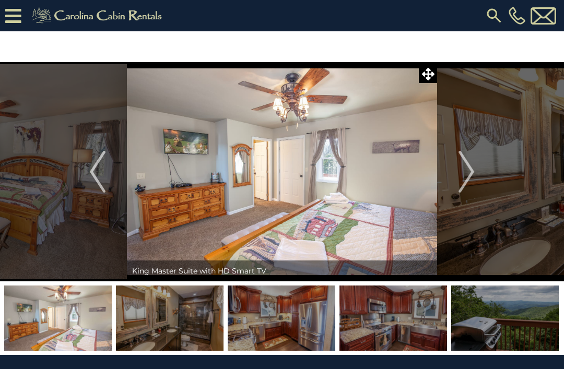
click at [470, 172] on img "Next" at bounding box center [466, 172] width 16 height 42
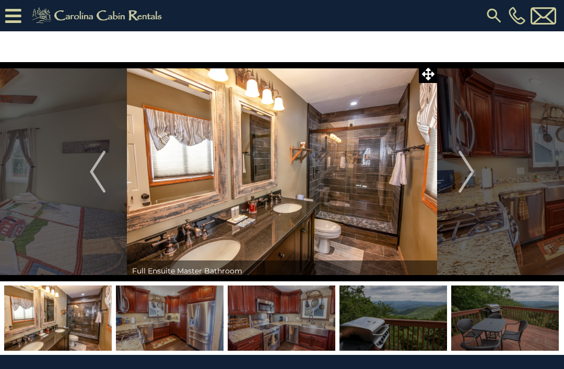
click at [468, 175] on img "Next" at bounding box center [466, 172] width 16 height 42
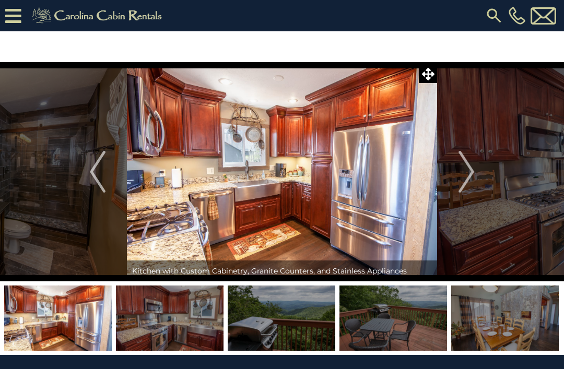
click at [474, 176] on img "Next" at bounding box center [466, 172] width 16 height 42
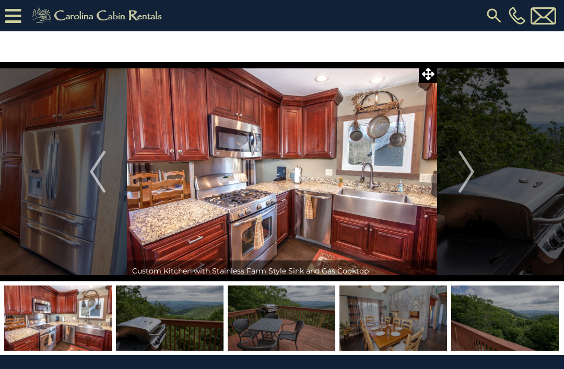
click at [473, 178] on img "Next" at bounding box center [466, 172] width 16 height 42
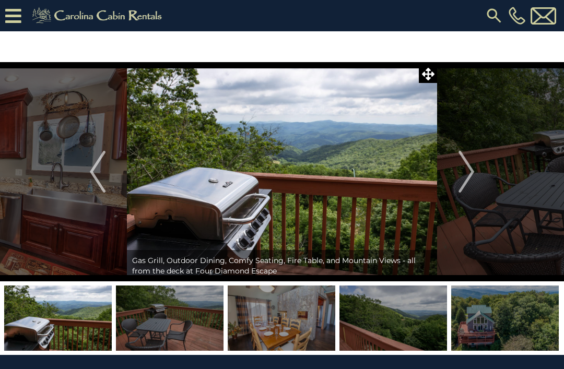
click at [468, 180] on img "Next" at bounding box center [466, 172] width 16 height 42
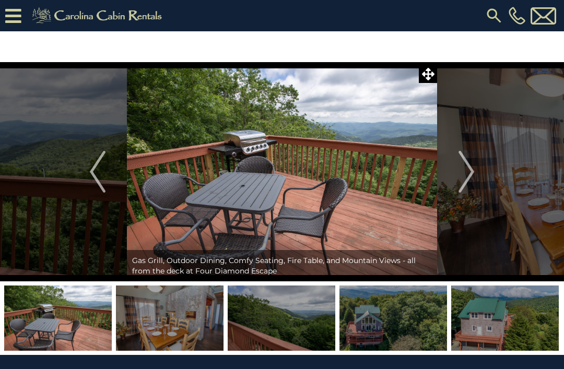
click at [463, 178] on img "Next" at bounding box center [466, 172] width 16 height 42
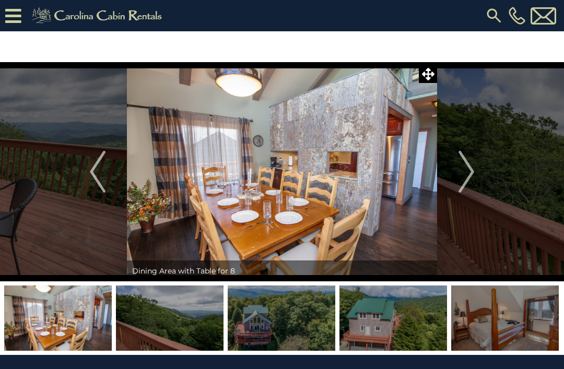
click at [458, 176] on button "Next" at bounding box center [466, 171] width 58 height 219
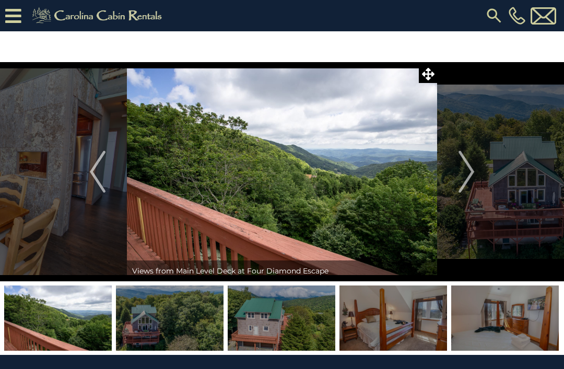
click at [471, 173] on img "Next" at bounding box center [466, 172] width 16 height 42
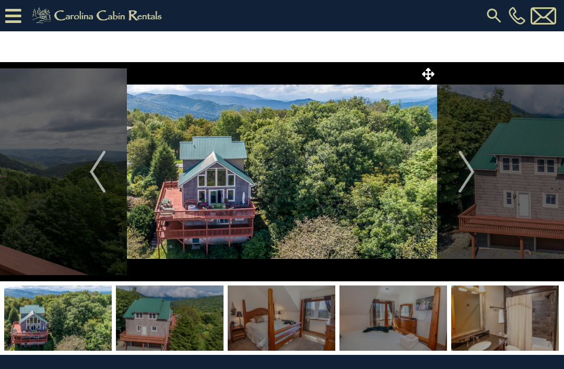
click at [459, 174] on img "Next" at bounding box center [466, 172] width 16 height 42
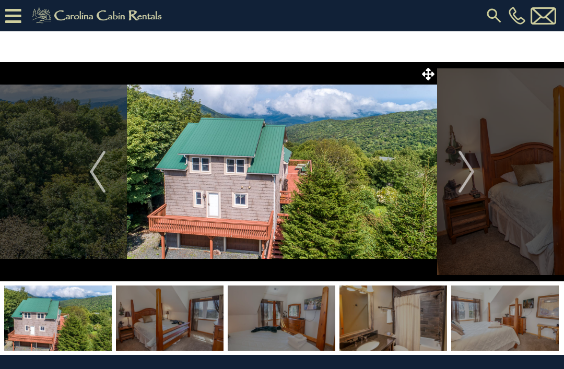
click at [459, 173] on img "Next" at bounding box center [466, 172] width 16 height 42
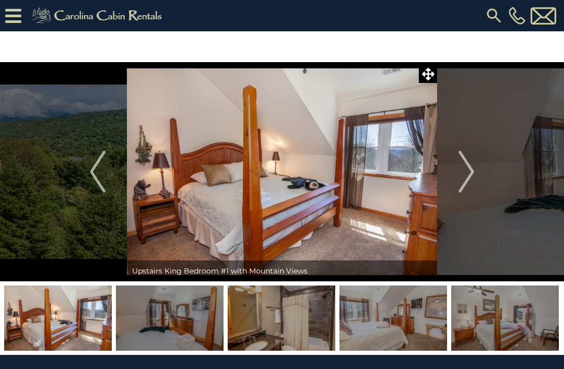
click at [469, 167] on img "Next" at bounding box center [466, 172] width 16 height 42
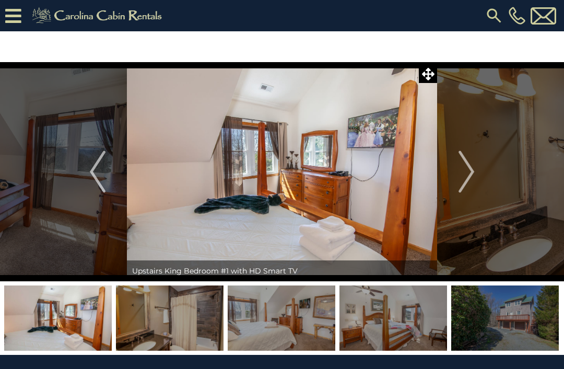
click at [469, 168] on img "Next" at bounding box center [466, 172] width 16 height 42
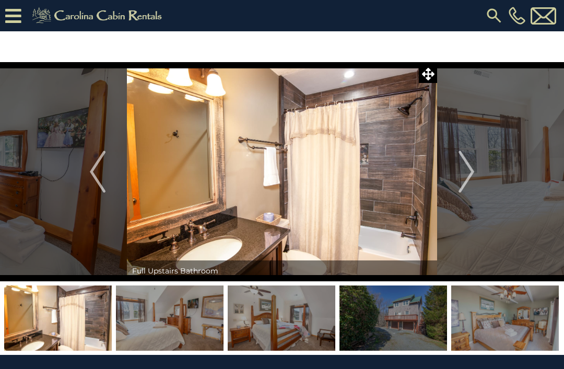
click at [476, 165] on button "Next" at bounding box center [466, 171] width 58 height 219
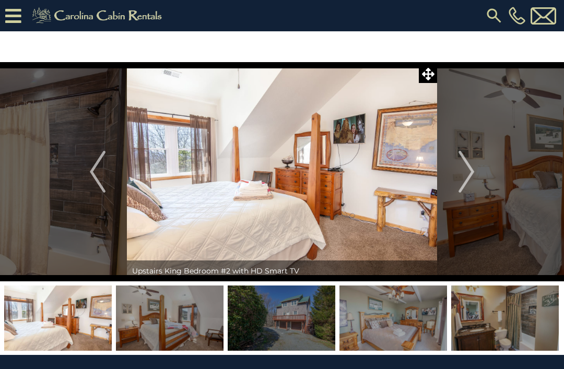
click at [472, 170] on img "Next" at bounding box center [466, 172] width 16 height 42
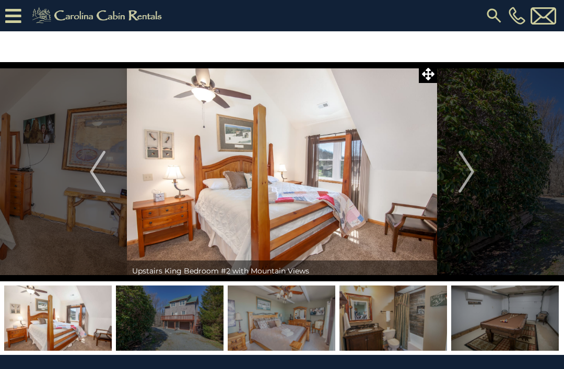
click at [469, 169] on img "Next" at bounding box center [466, 172] width 16 height 42
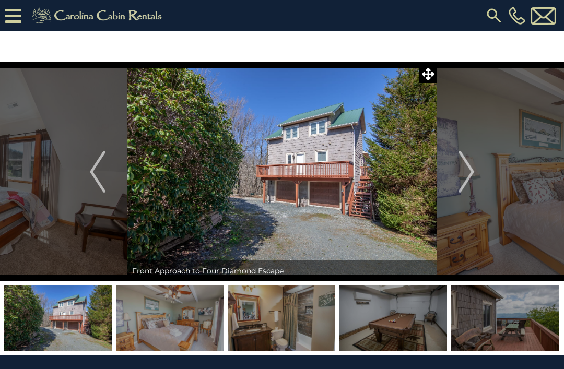
click at [464, 171] on img "Next" at bounding box center [466, 172] width 16 height 42
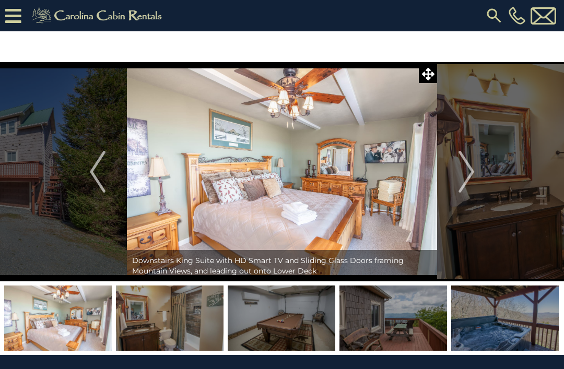
click at [465, 170] on img "Next" at bounding box center [466, 172] width 16 height 42
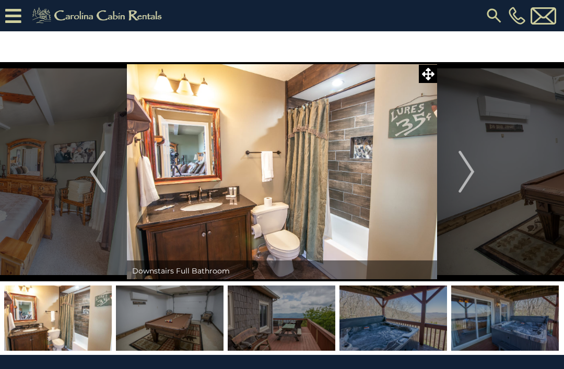
click at [463, 175] on img "Next" at bounding box center [466, 172] width 16 height 42
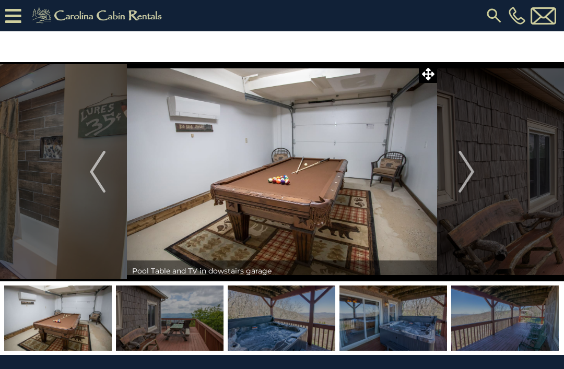
click at [464, 174] on img "Next" at bounding box center [466, 172] width 16 height 42
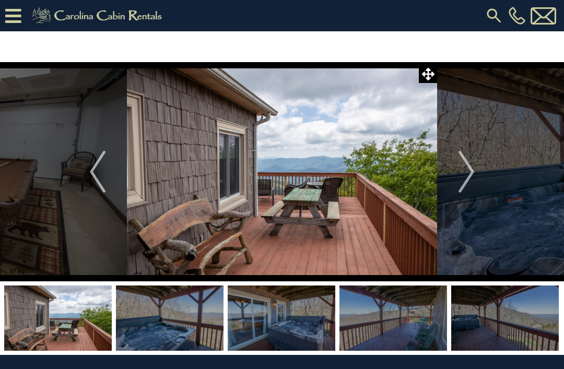
click at [463, 176] on img "Next" at bounding box center [466, 172] width 16 height 42
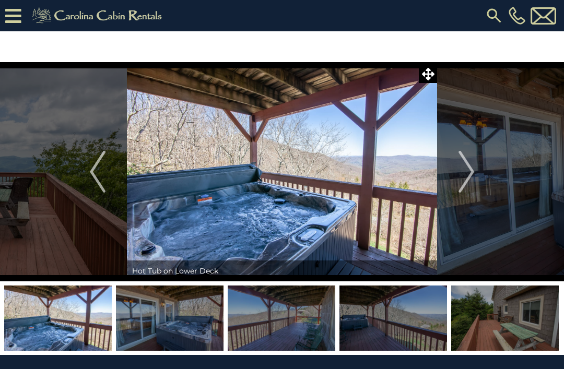
click at [469, 175] on img "Next" at bounding box center [466, 172] width 16 height 42
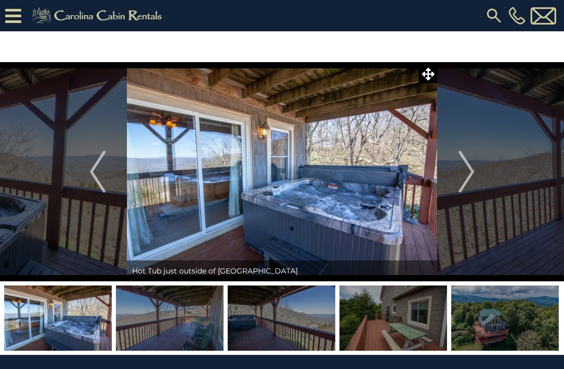
click at [464, 181] on img "Next" at bounding box center [466, 172] width 16 height 42
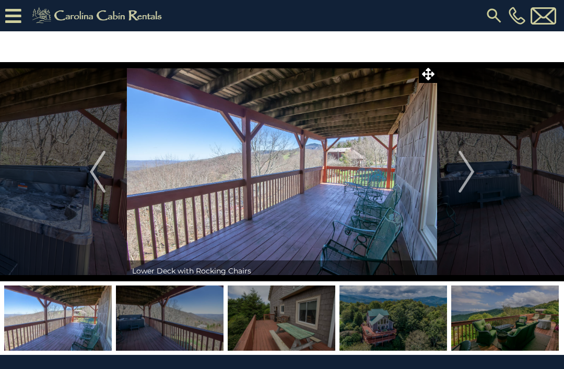
click at [472, 176] on img "Next" at bounding box center [466, 172] width 16 height 42
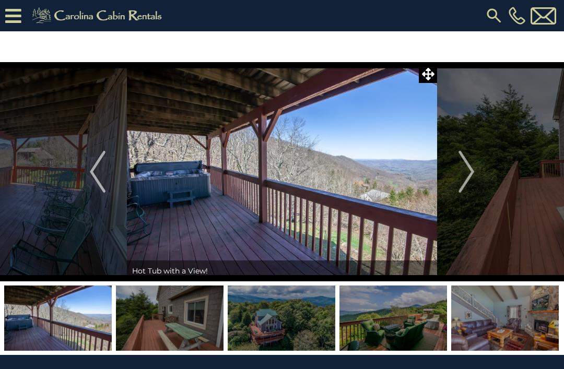
click at [461, 179] on img "Next" at bounding box center [466, 172] width 16 height 42
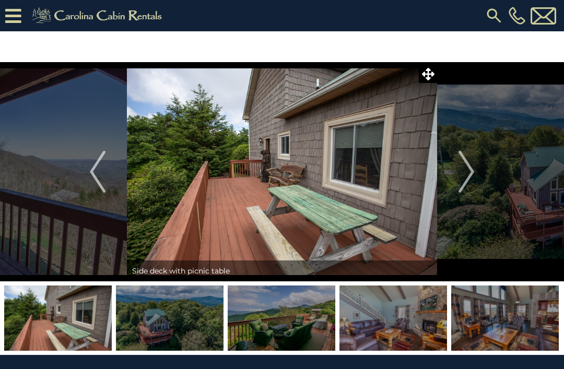
click at [470, 173] on img "Next" at bounding box center [466, 172] width 16 height 42
